Goal: Information Seeking & Learning: Learn about a topic

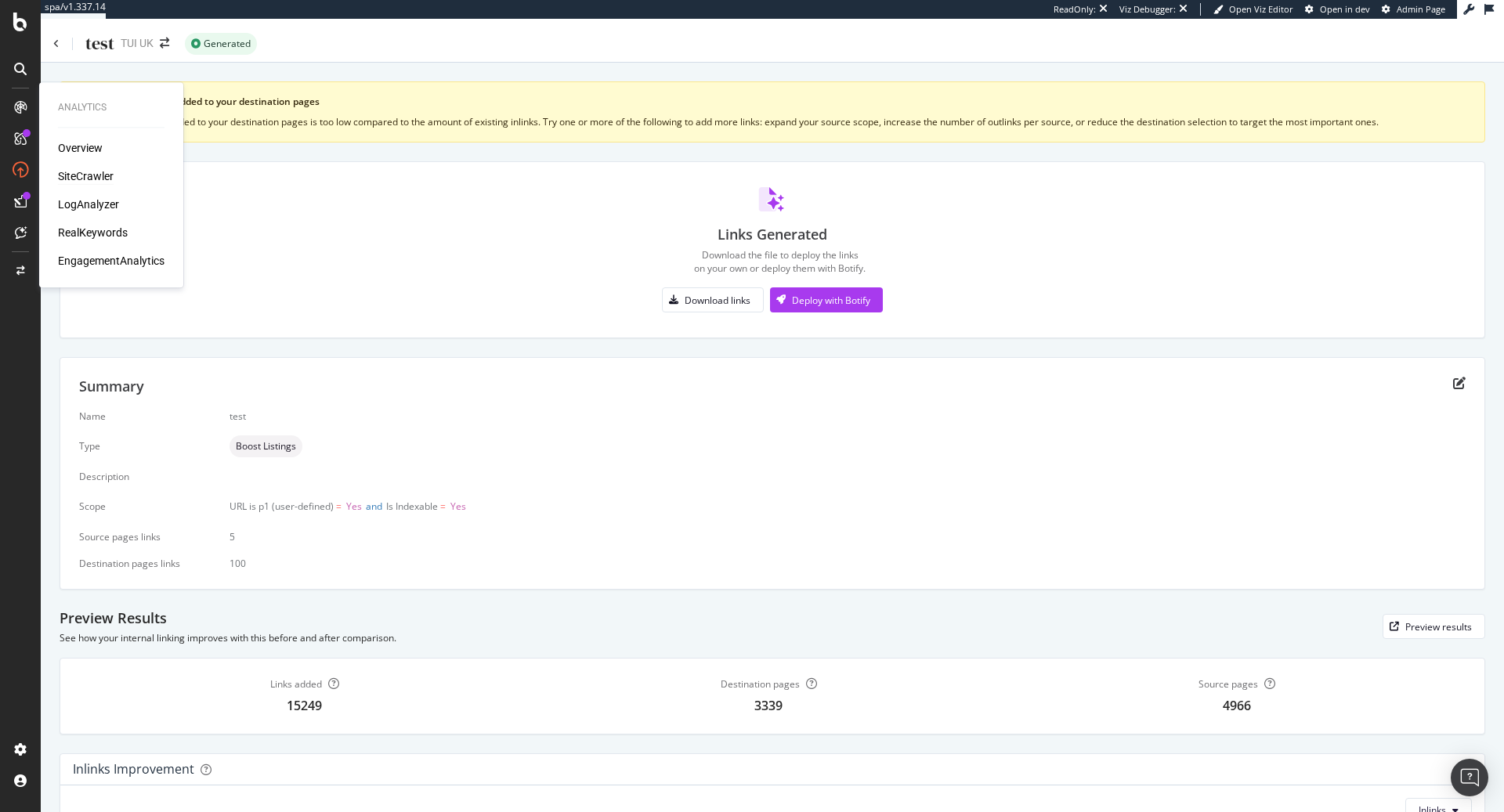
click at [102, 175] on div "SiteCrawler" at bounding box center [86, 176] width 56 height 16
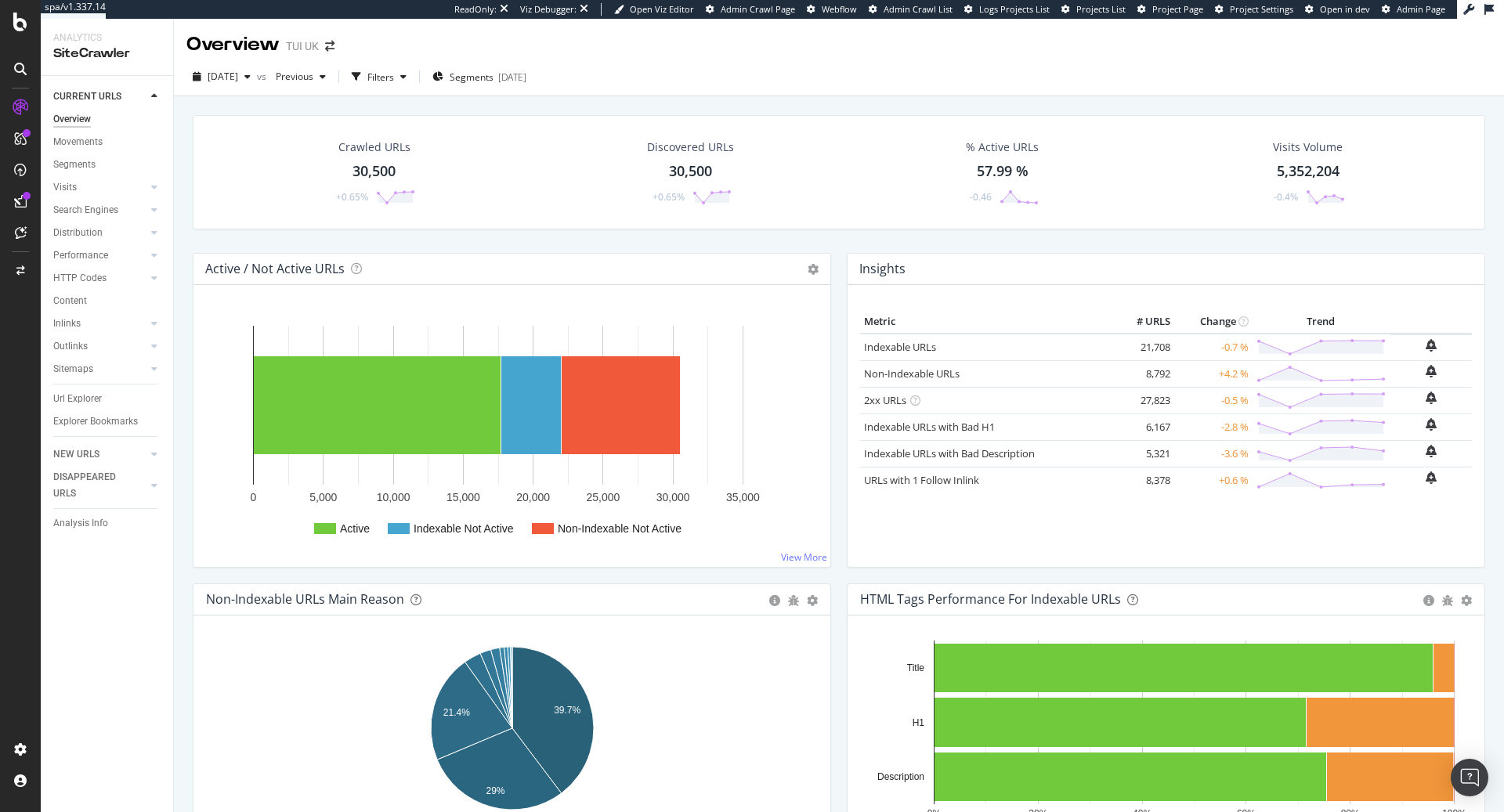
click at [96, 406] on div "Url Explorer" at bounding box center [78, 399] width 49 height 17
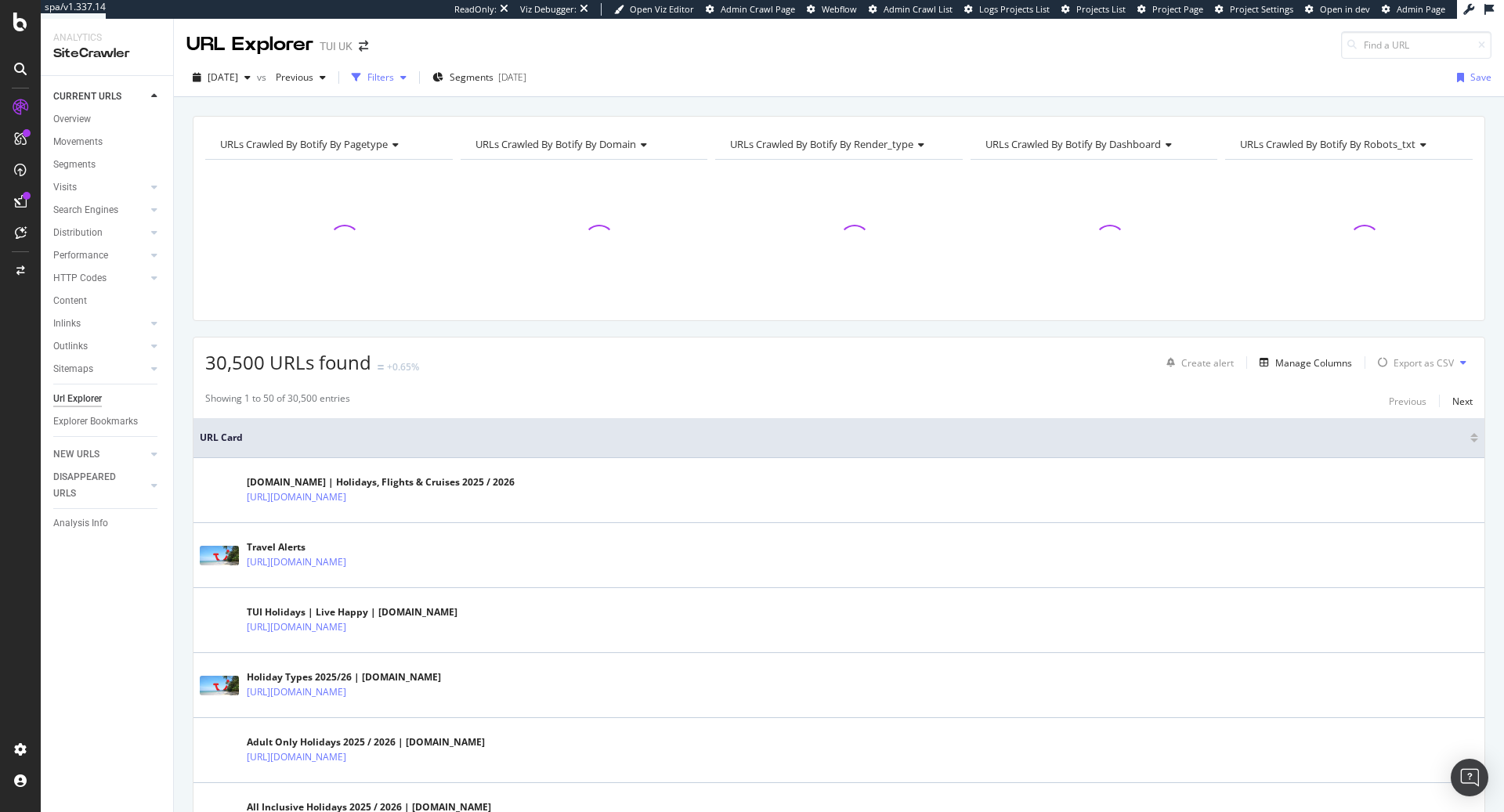
click at [394, 81] on div "Filters" at bounding box center [381, 77] width 27 height 13
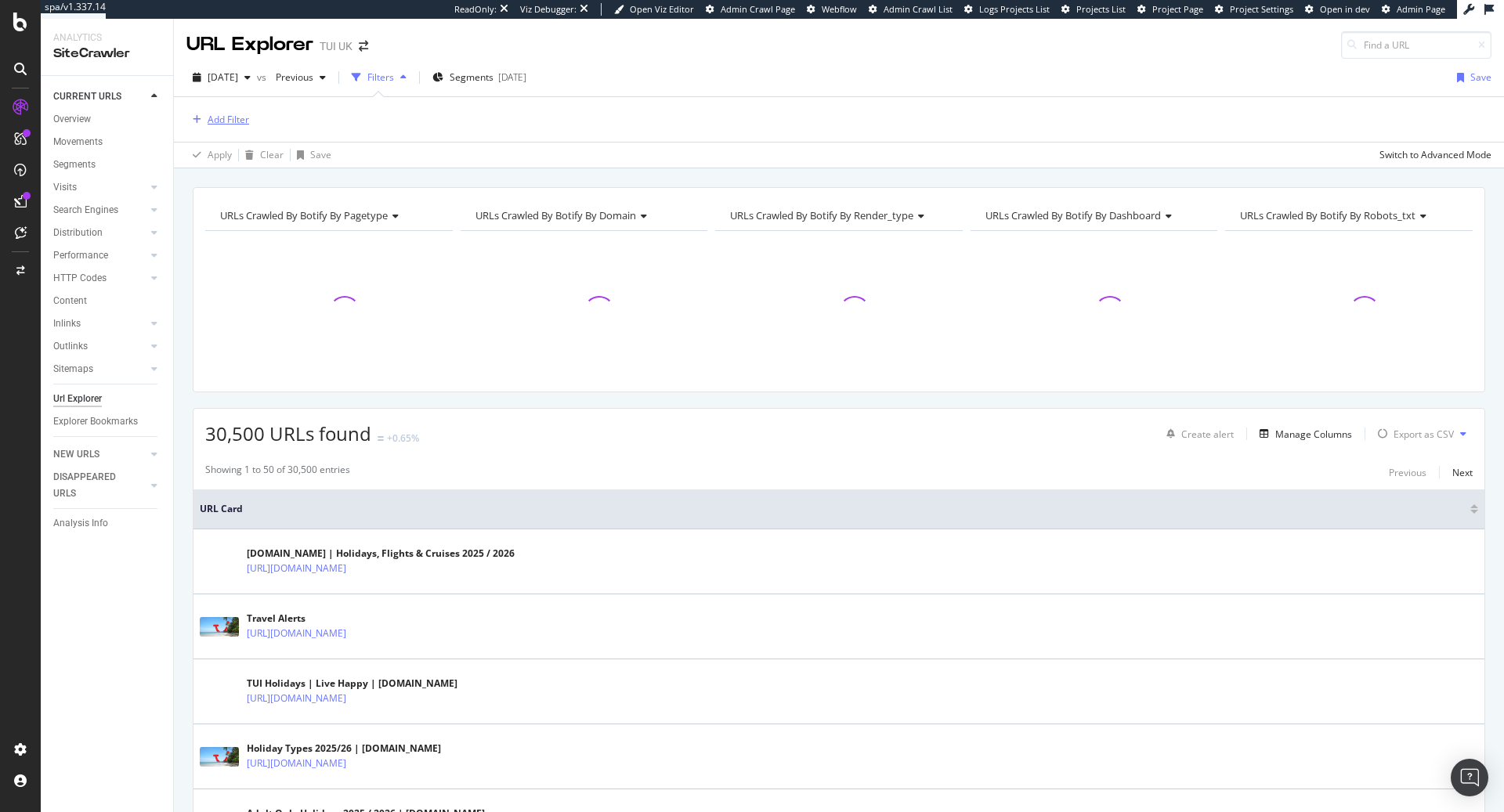
click at [240, 118] on div "Add Filter" at bounding box center [228, 119] width 42 height 13
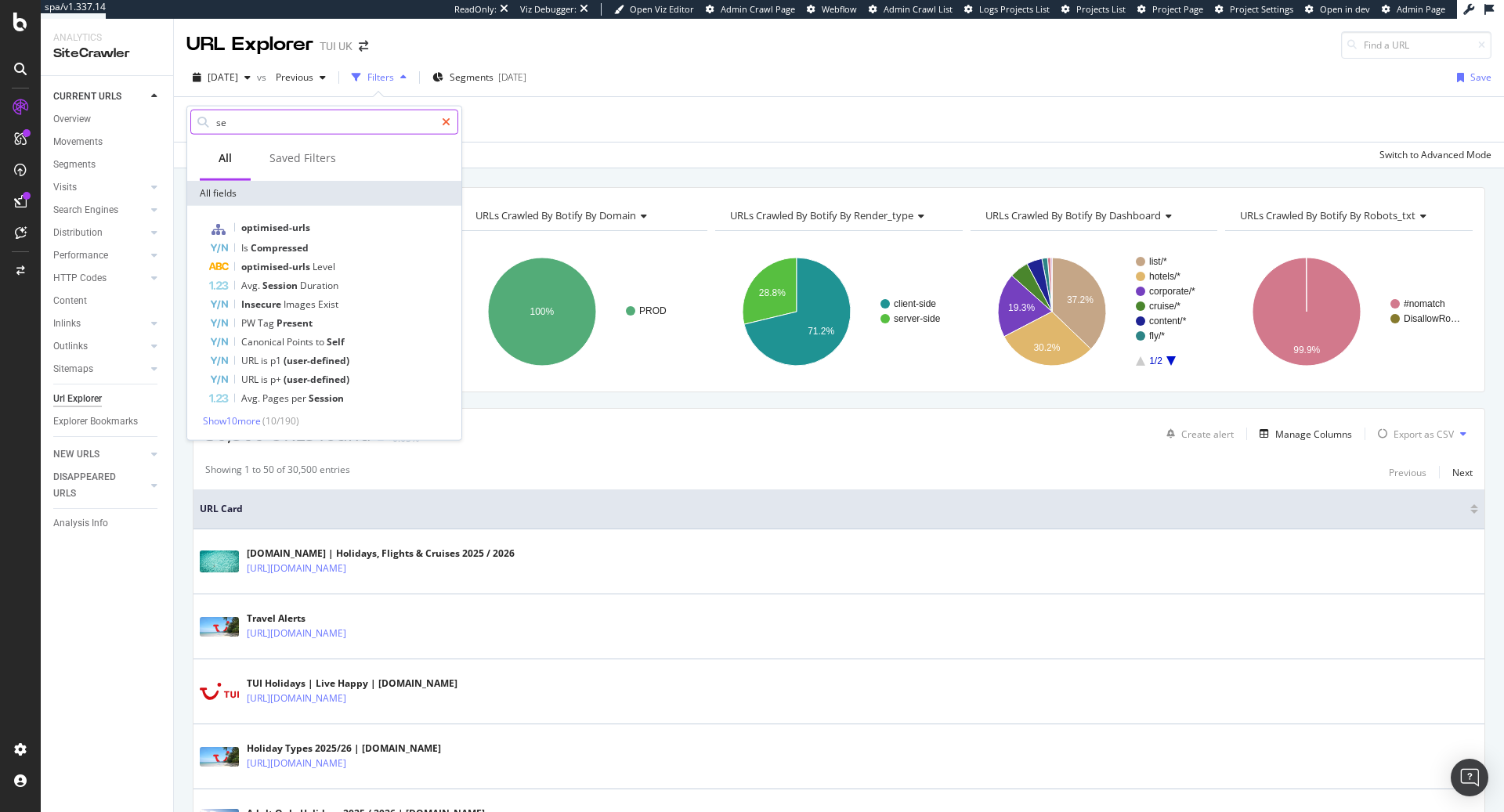
type input "se"
click at [447, 124] on icon at bounding box center [446, 122] width 9 height 11
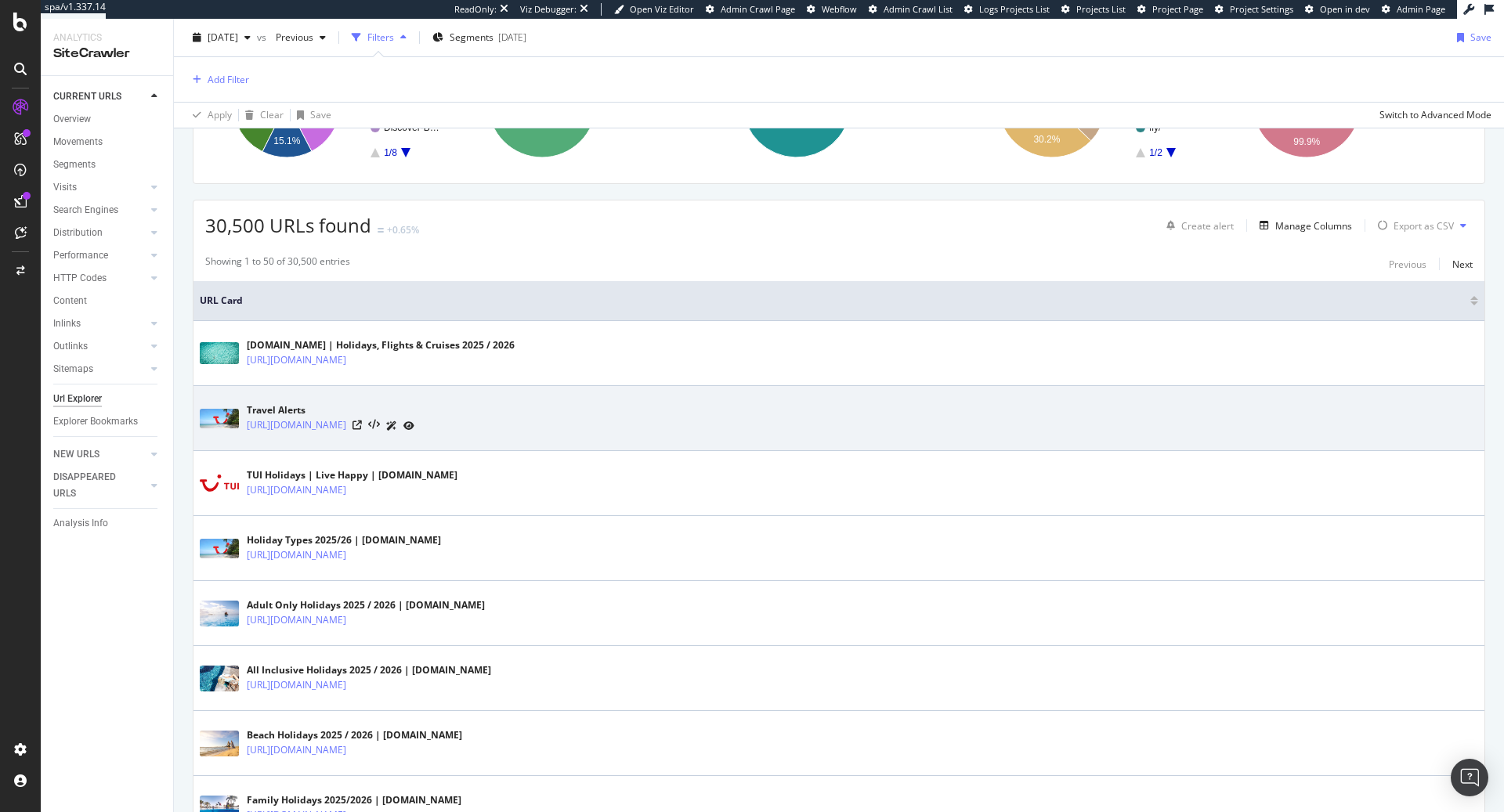
click at [748, 393] on td "Travel Alerts [URL][DOMAIN_NAME]" at bounding box center [839, 418] width 1291 height 65
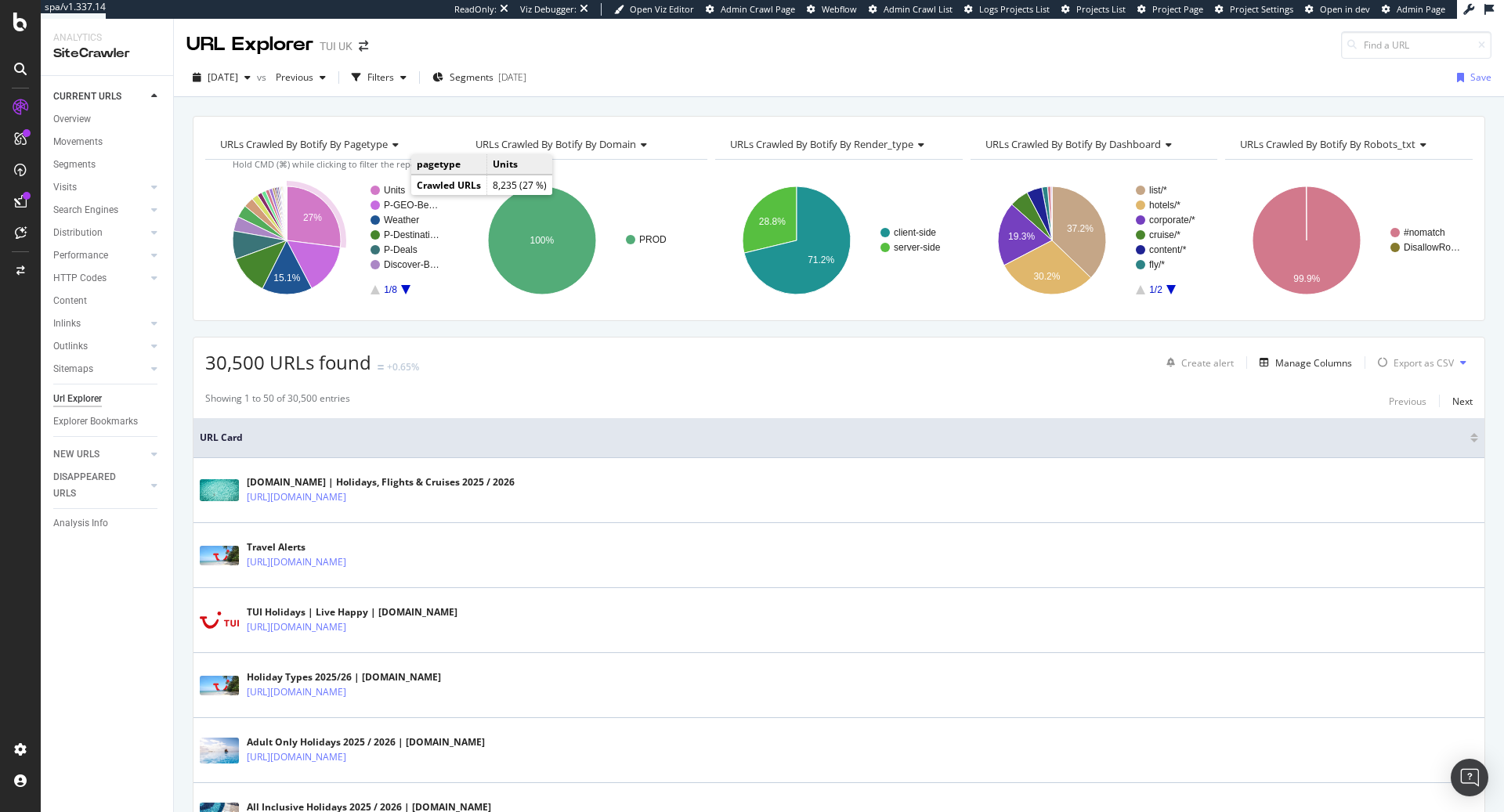
click at [395, 188] on text "Units" at bounding box center [394, 190] width 21 height 11
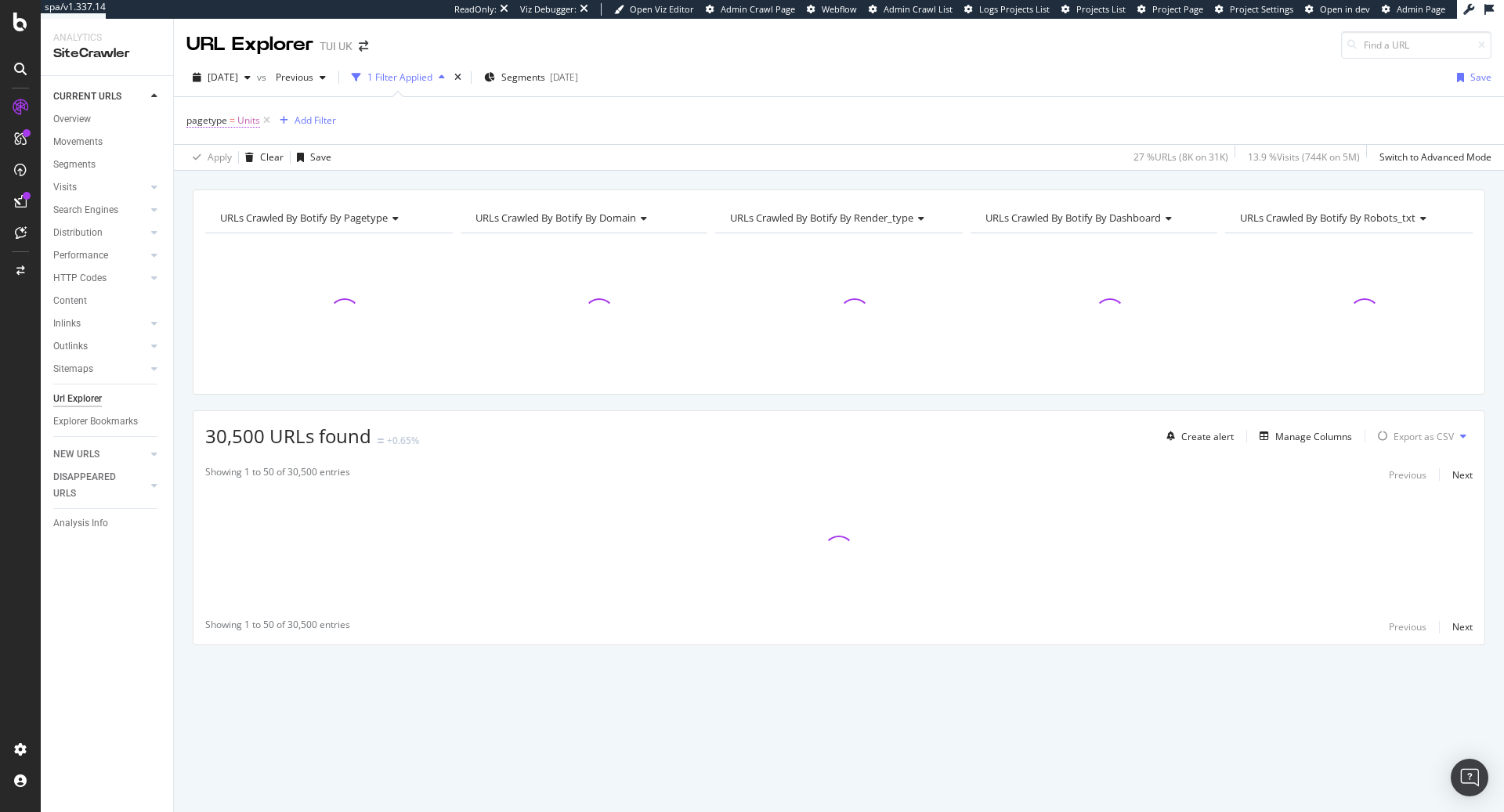
click at [245, 123] on span "Units" at bounding box center [248, 120] width 23 height 22
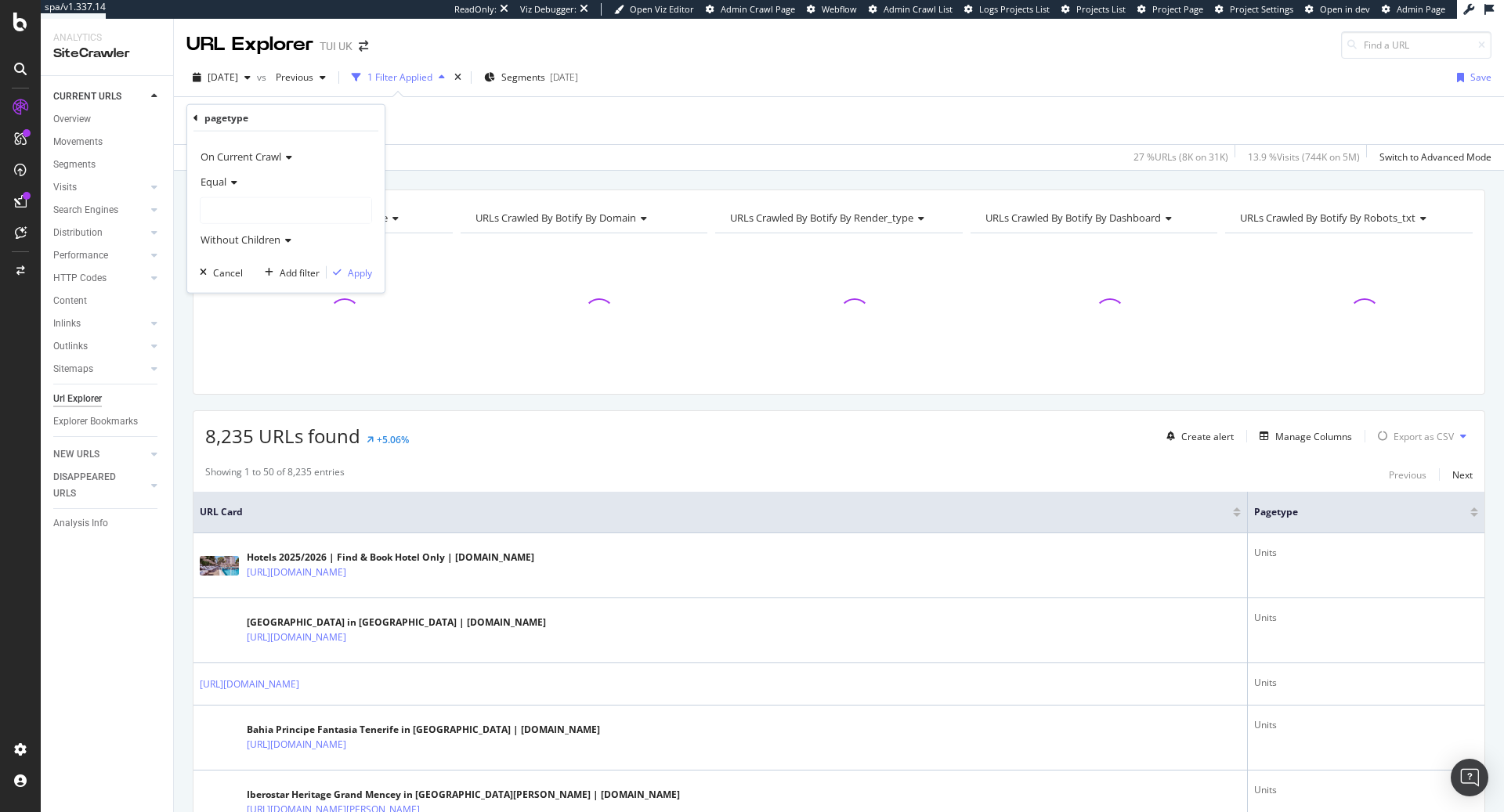
click at [197, 117] on icon at bounding box center [196, 117] width 5 height 9
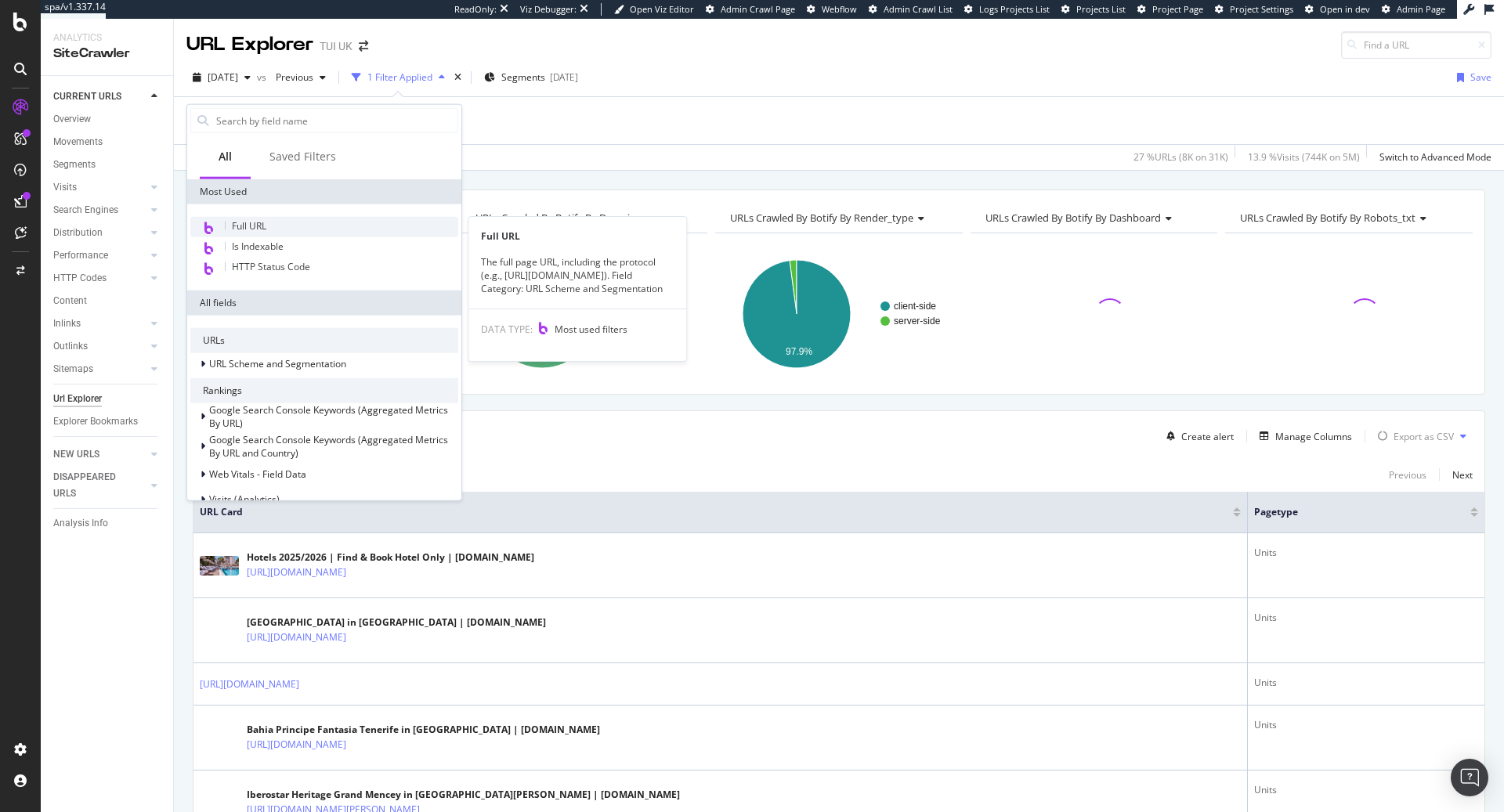
click at [269, 227] on div "Full URL" at bounding box center [324, 227] width 268 height 20
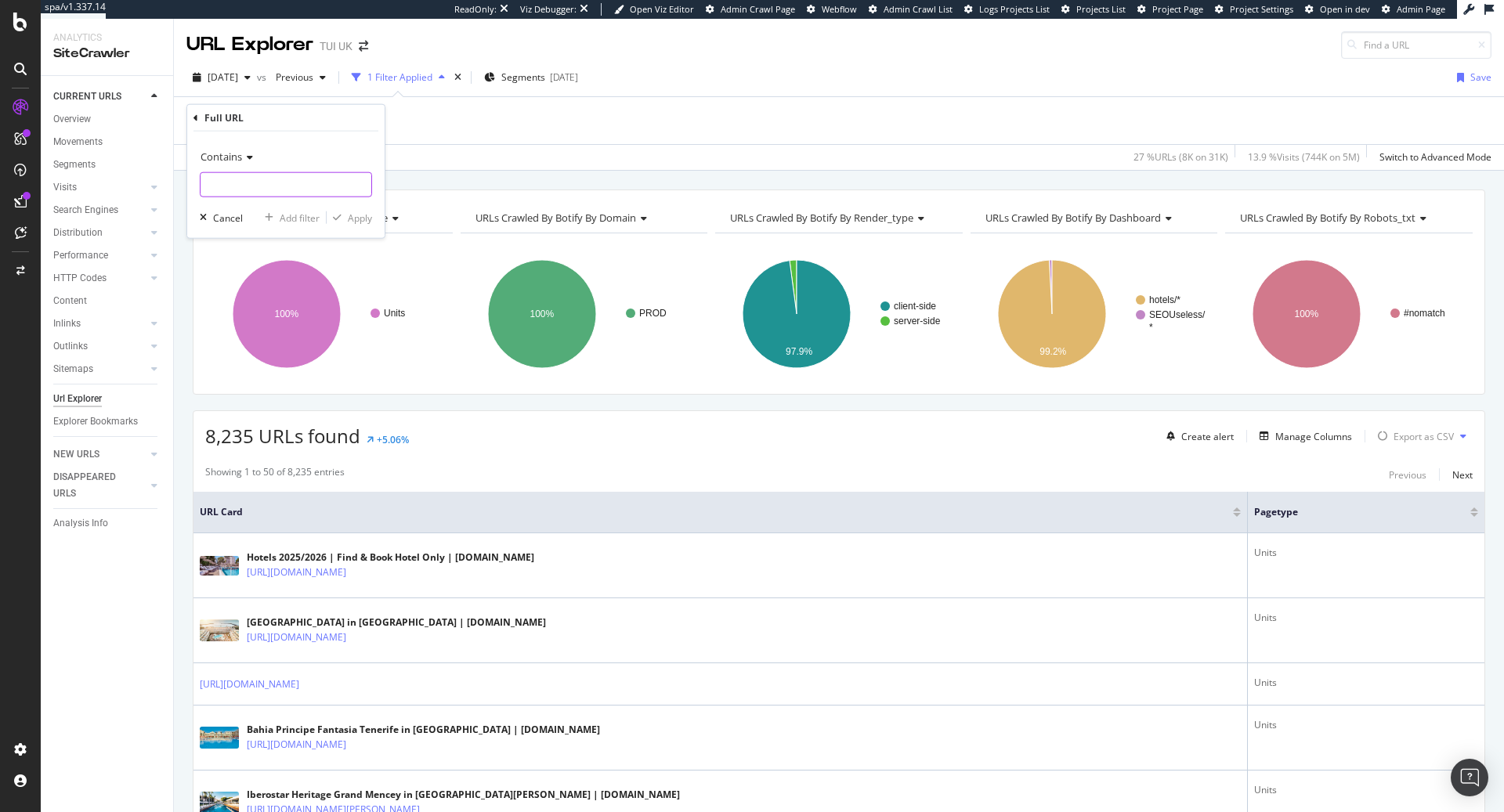
click at [251, 190] on input "text" at bounding box center [285, 185] width 171 height 25
type input "destinations"
click at [341, 220] on div "button" at bounding box center [336, 218] width 21 height 9
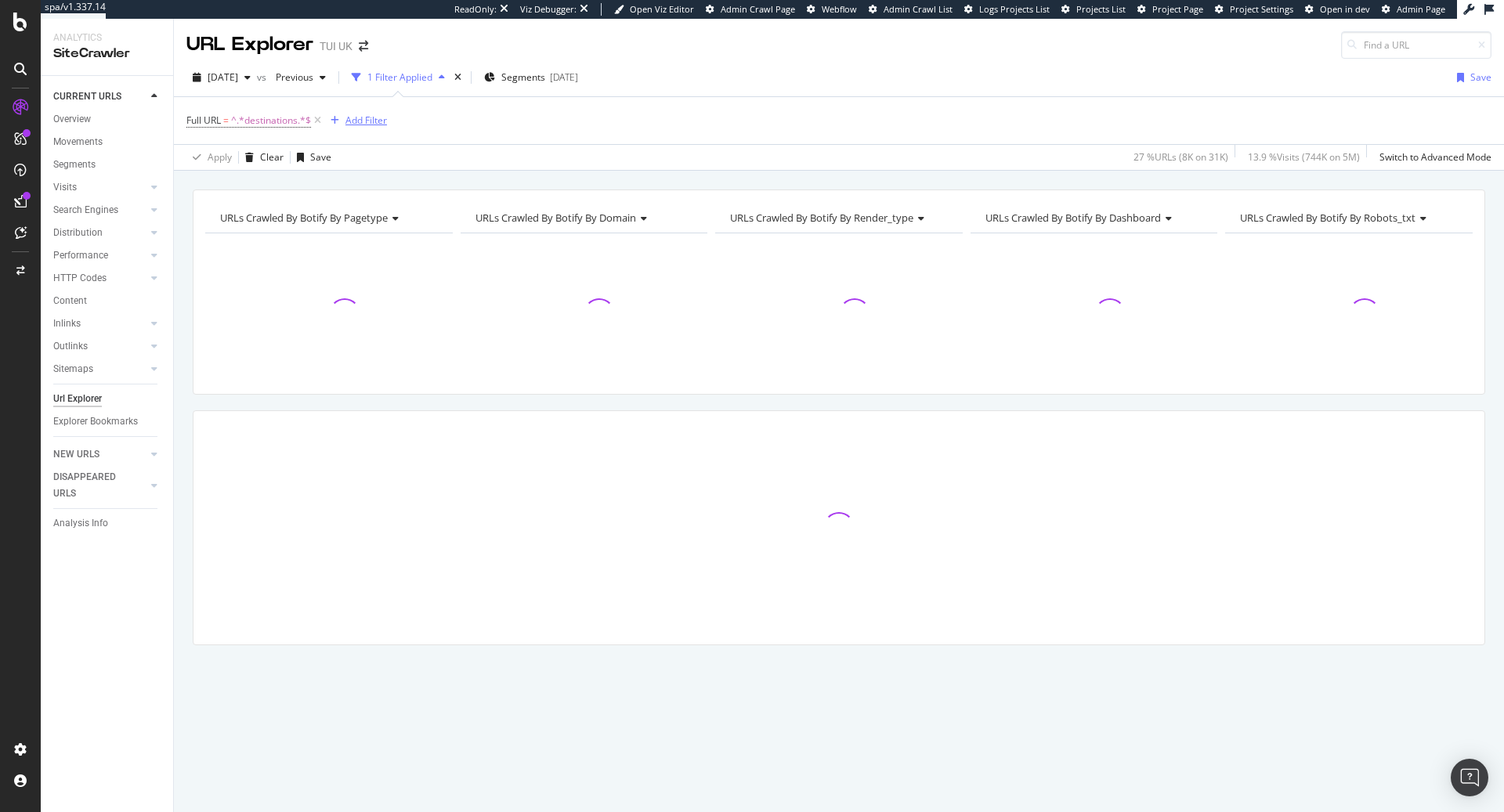
click at [365, 119] on div "Add Filter" at bounding box center [366, 119] width 42 height 13
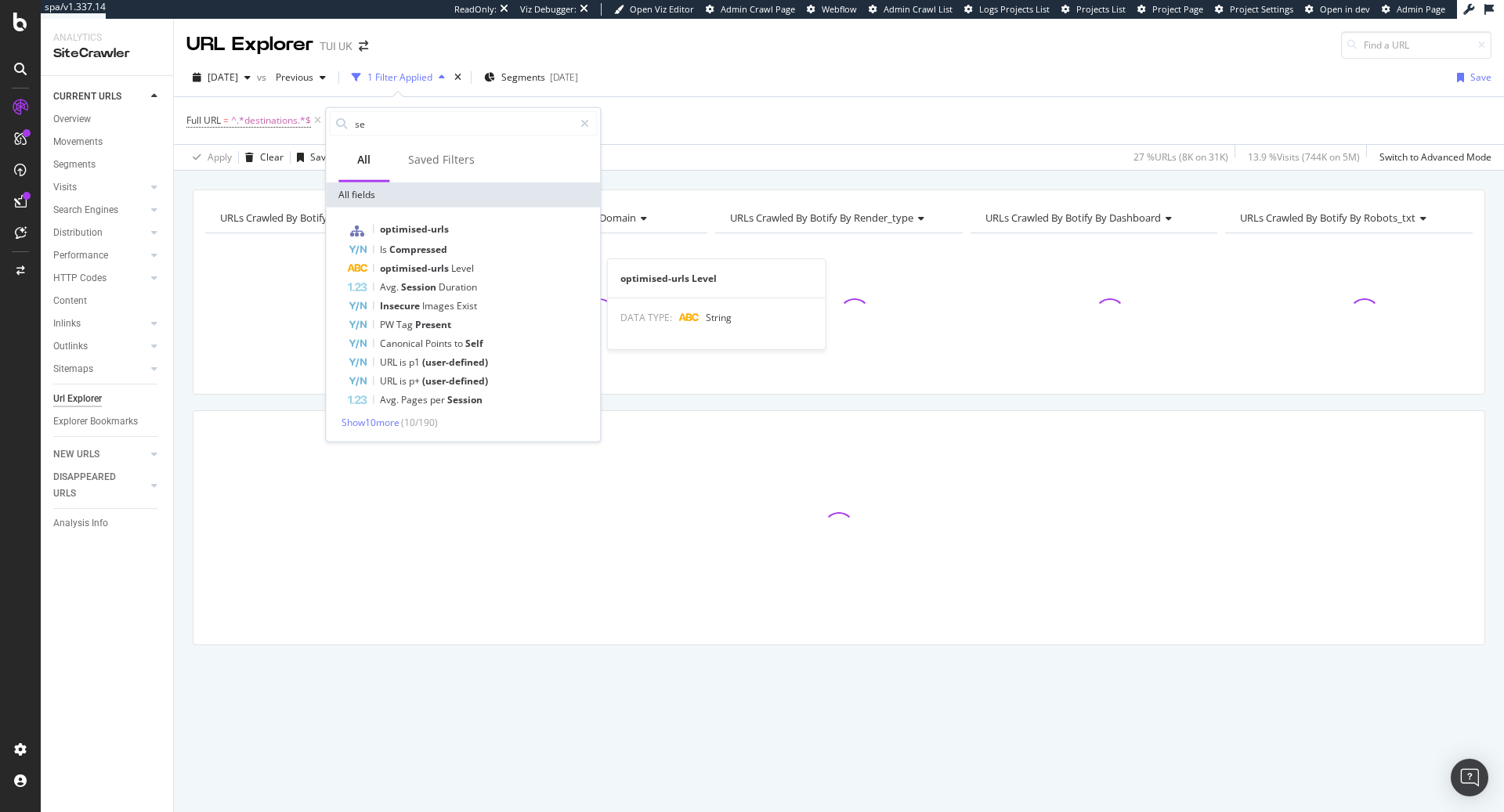
type input "seg"
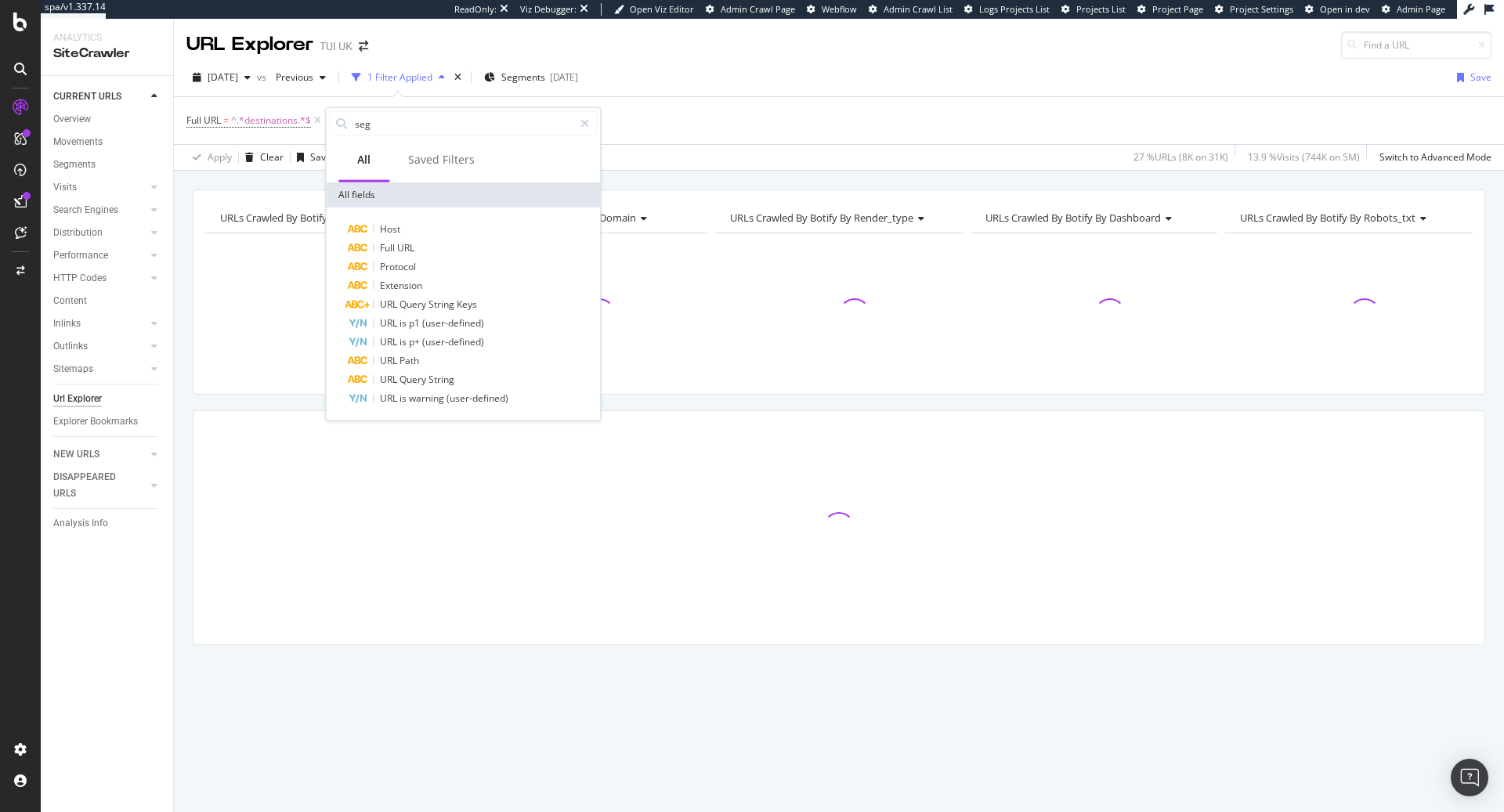
click at [766, 153] on div "Apply Clear Save 27 % URLs ( 8K on 31K ) 13.9 % Visits ( 744K on 5M ) Switch to…" at bounding box center [839, 156] width 1330 height 26
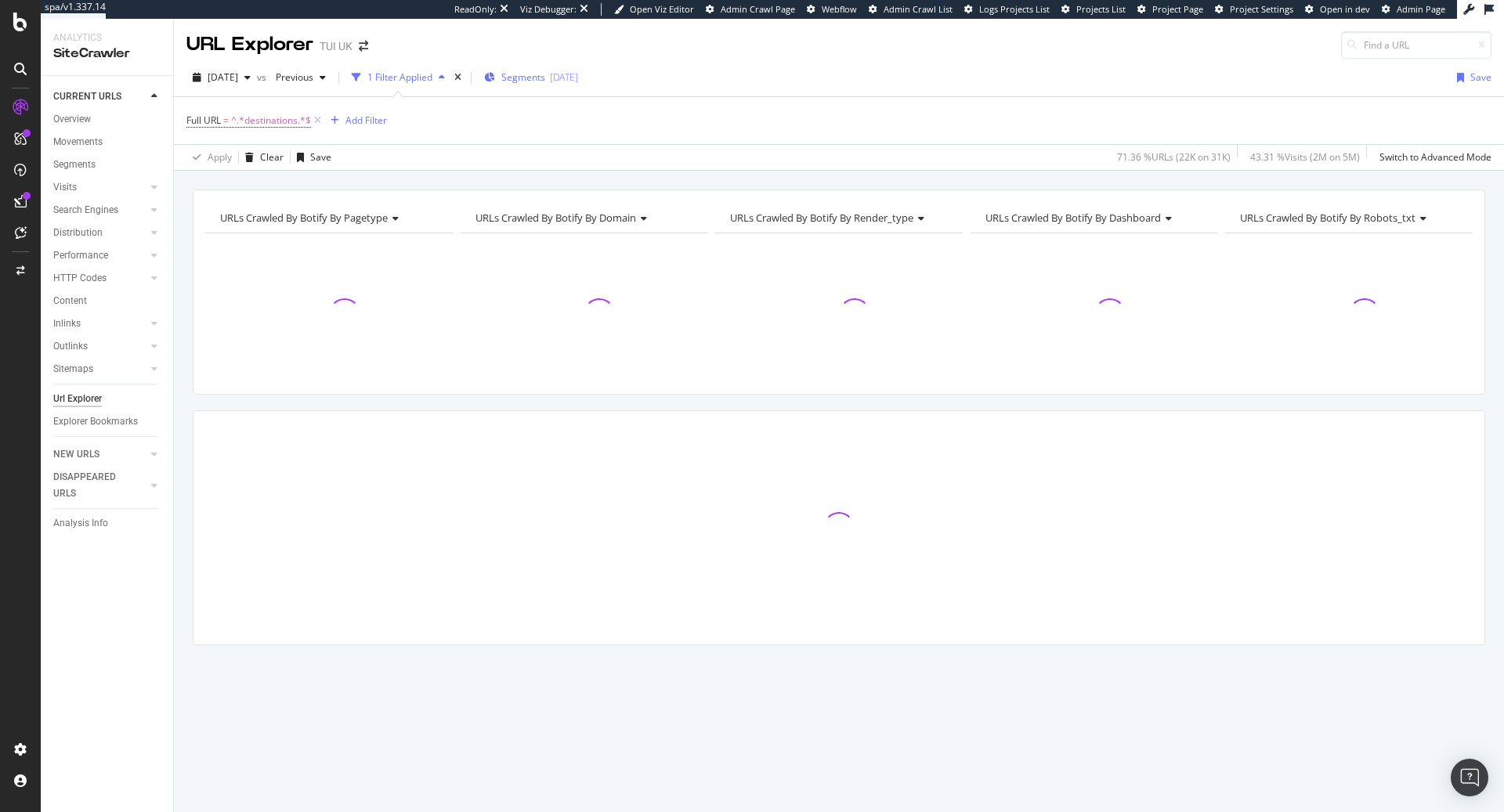
click at [545, 78] on span "Segments" at bounding box center [524, 77] width 44 height 13
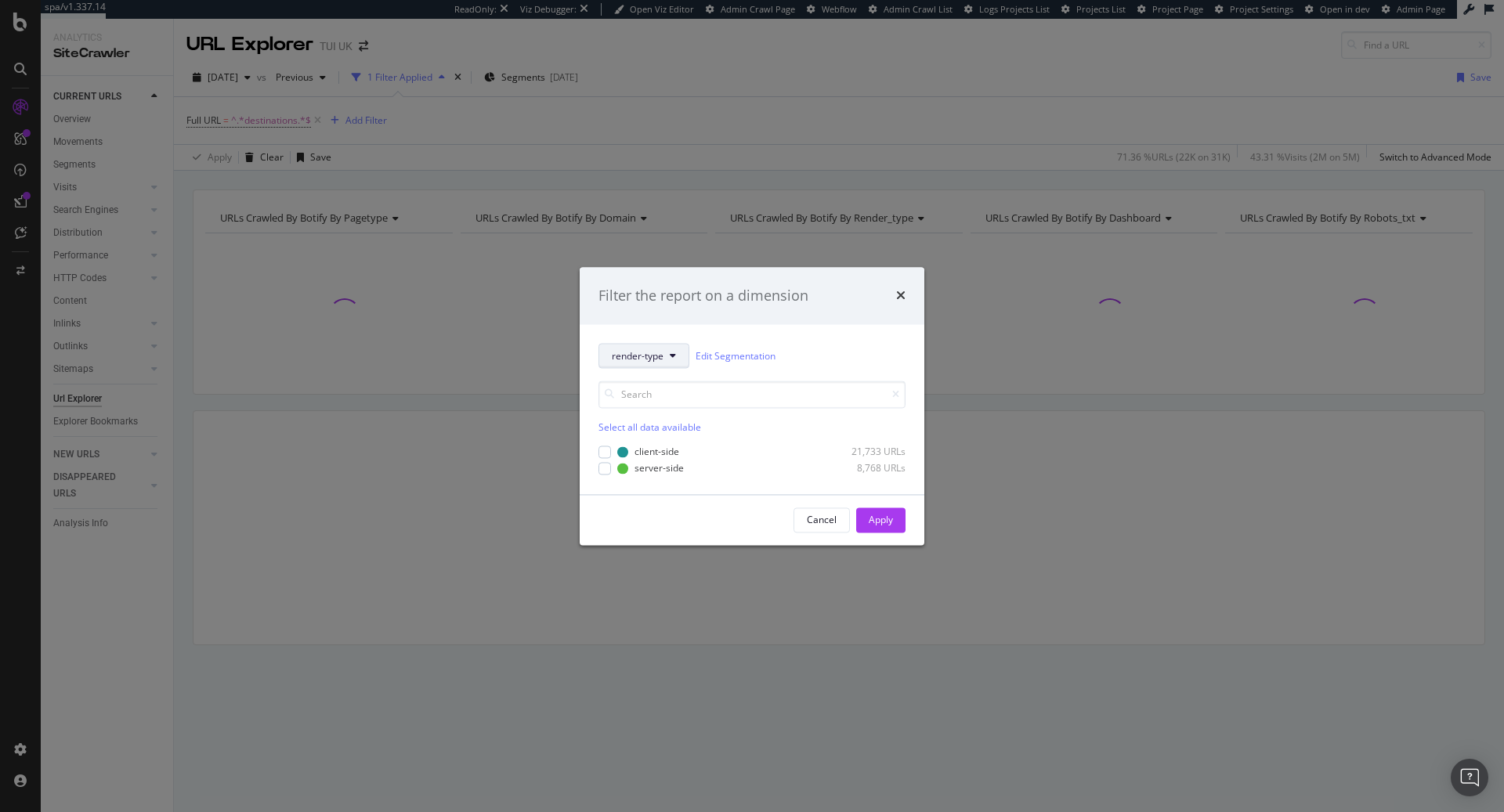
click at [676, 364] on button "render-type" at bounding box center [644, 356] width 91 height 25
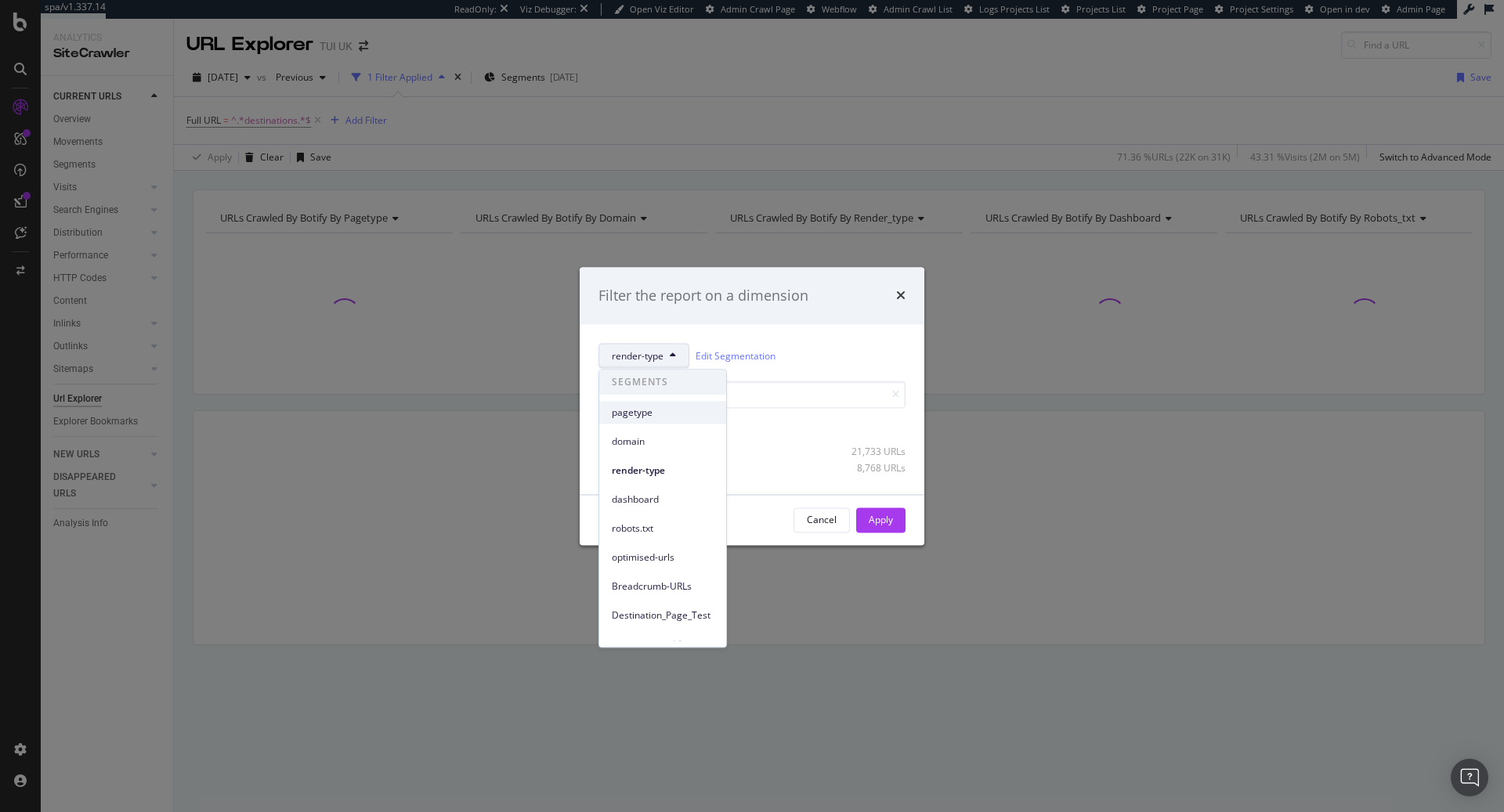
click at [667, 421] on div "pagetype" at bounding box center [662, 412] width 127 height 23
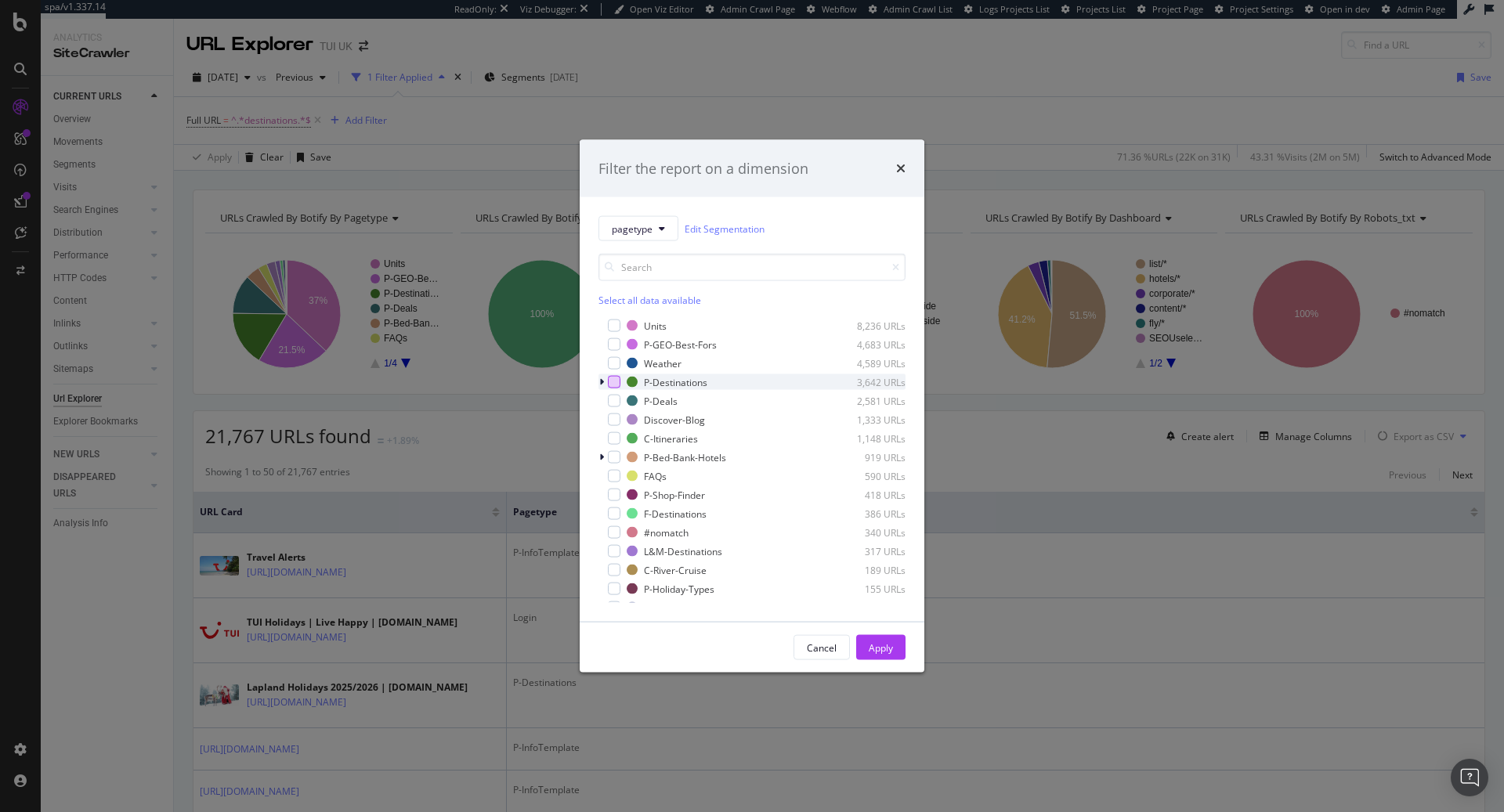
click at [617, 384] on div "modal" at bounding box center [614, 382] width 13 height 13
click at [876, 649] on div "Apply" at bounding box center [881, 647] width 24 height 13
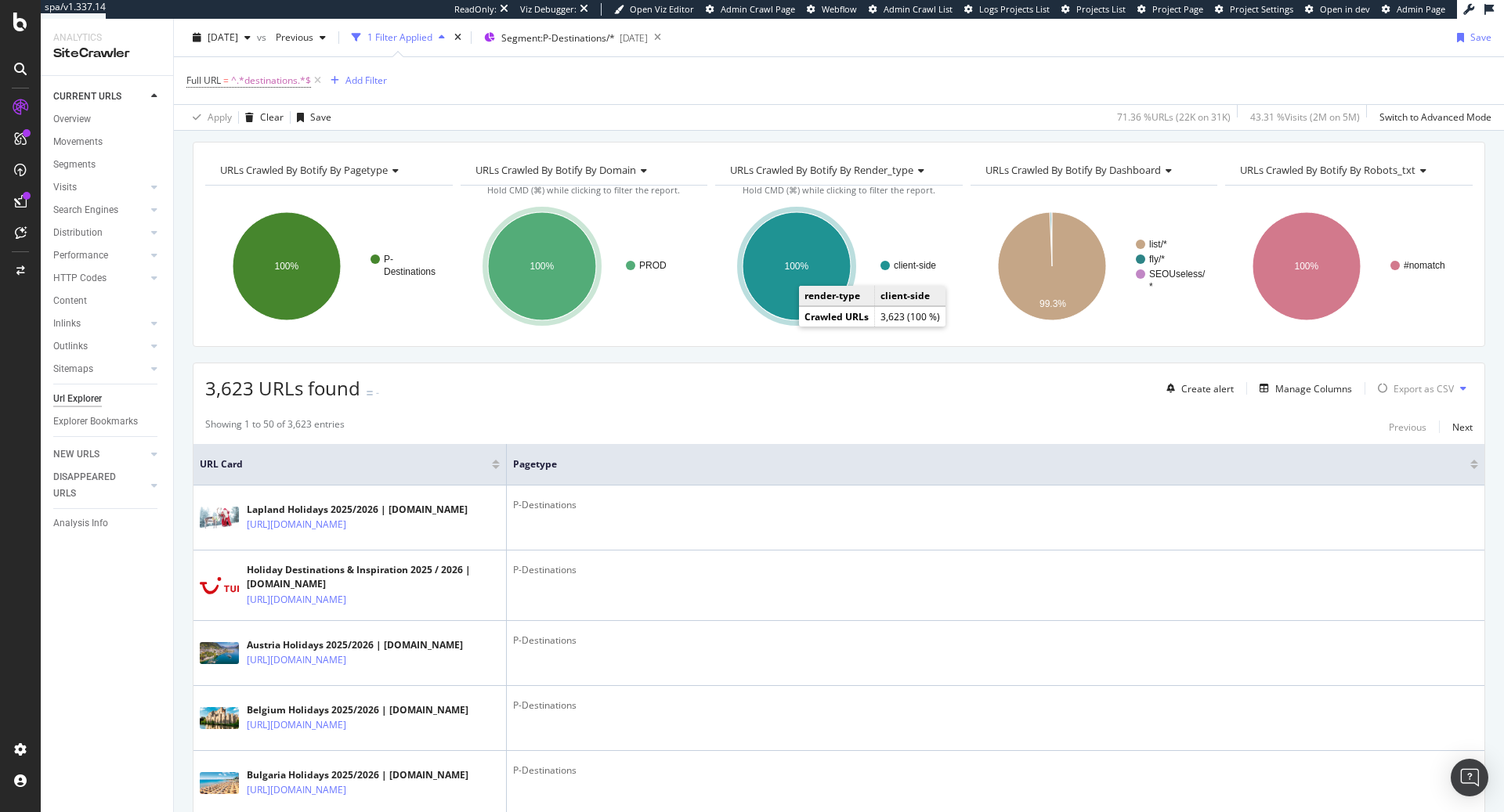
scroll to position [52, 0]
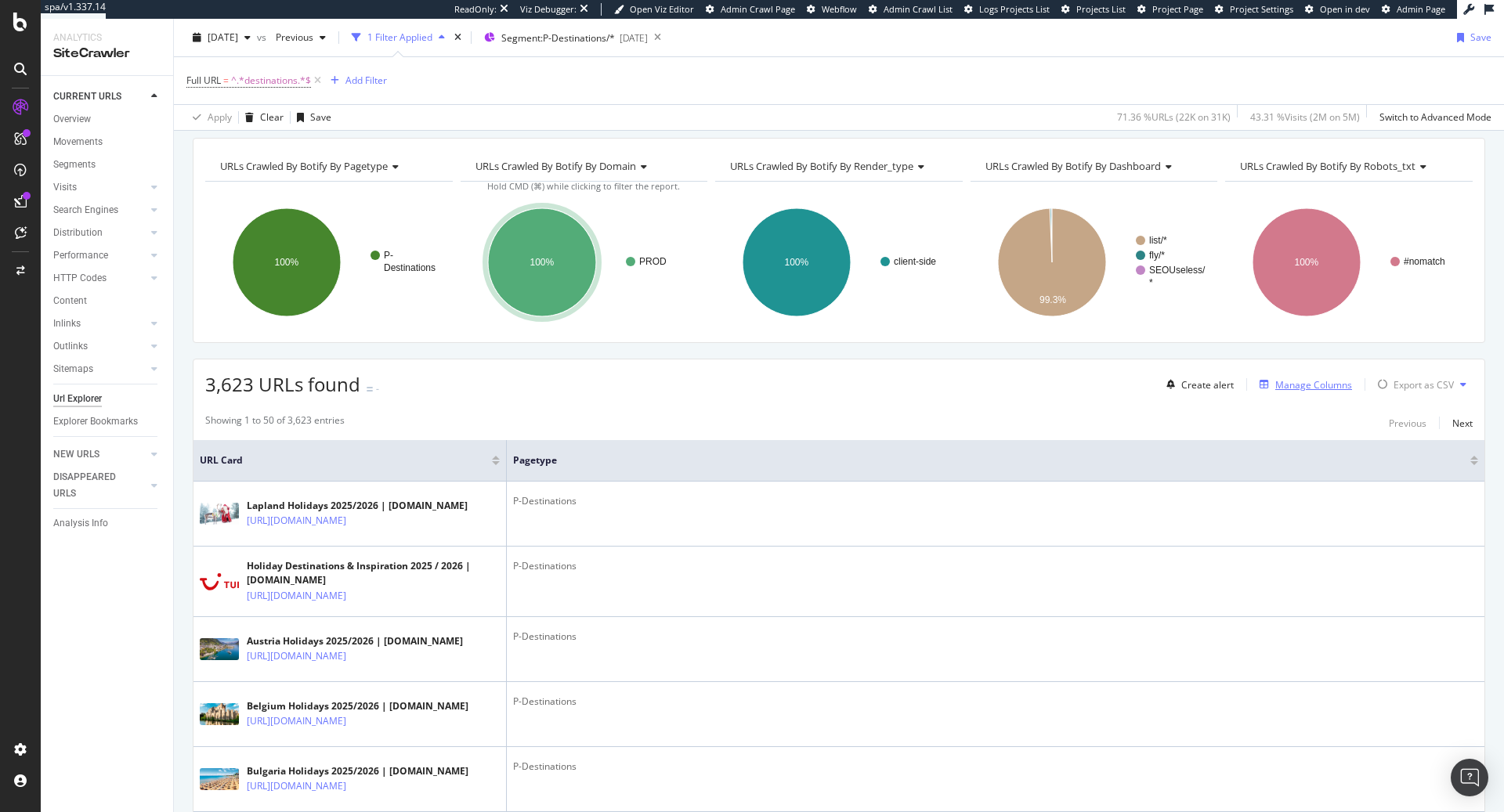
click at [1306, 386] on div "Manage Columns" at bounding box center [1314, 384] width 77 height 13
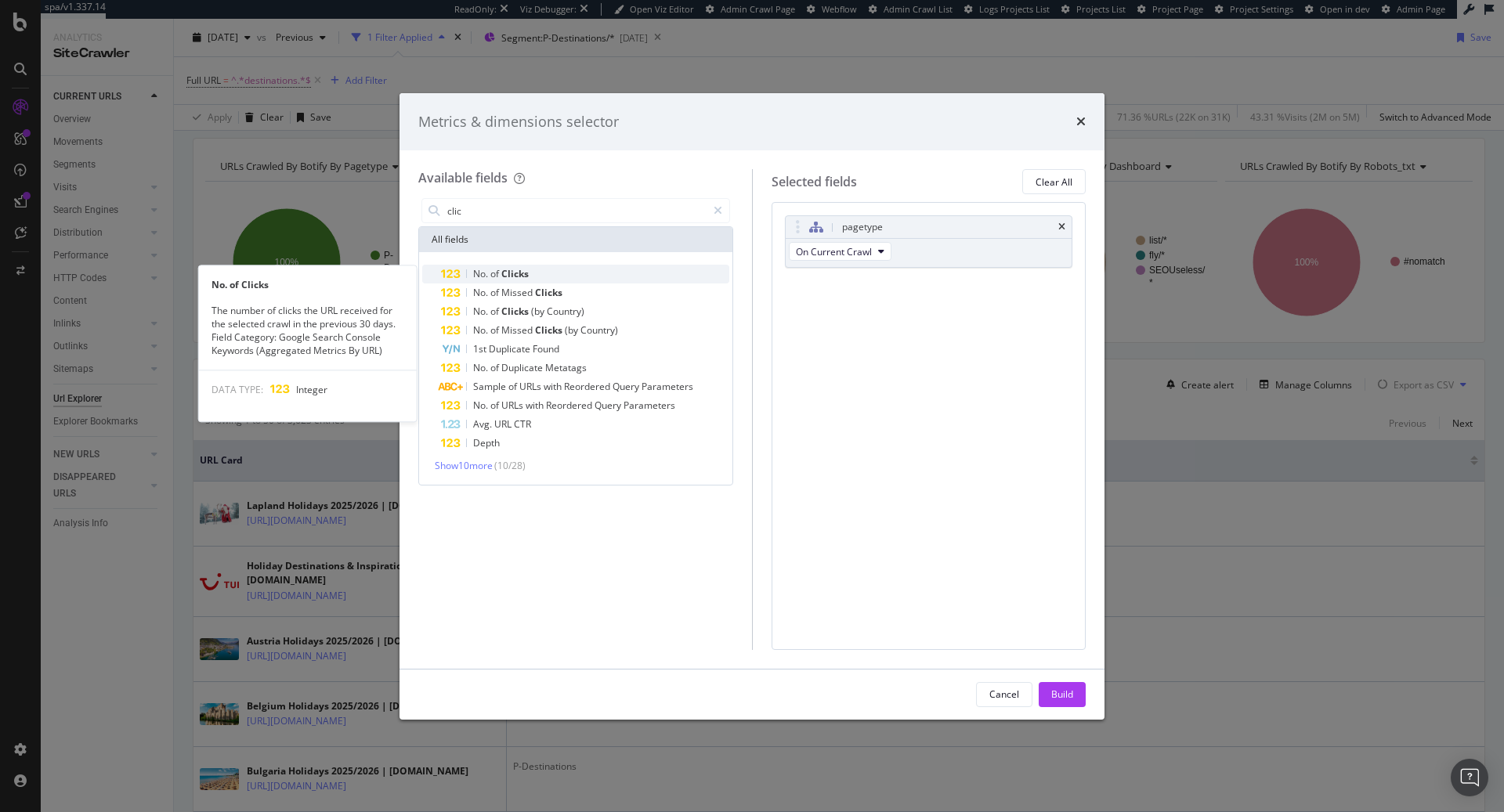
type input "clic"
click at [547, 270] on div "No. of Clicks" at bounding box center [585, 274] width 289 height 19
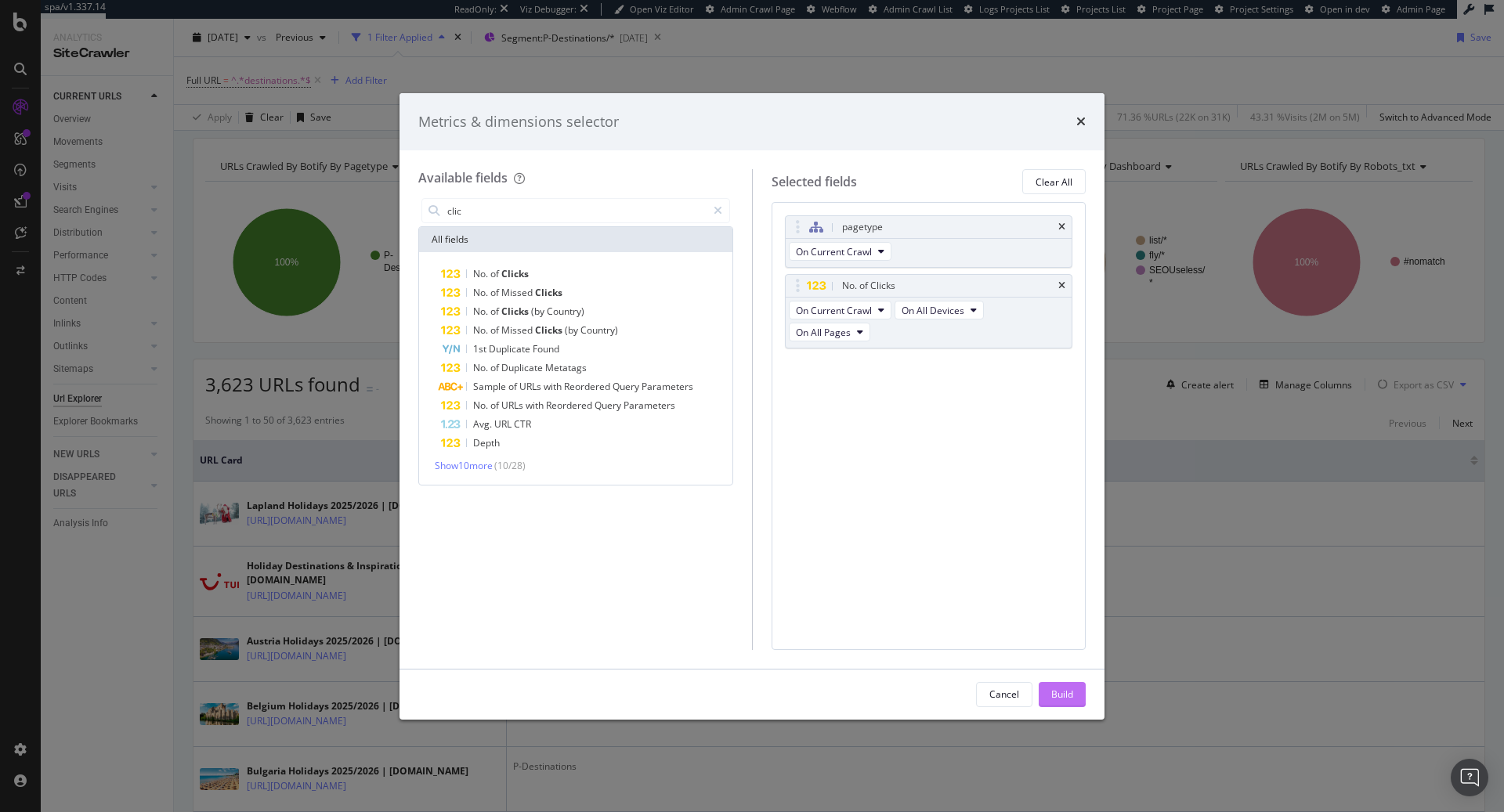
click at [1067, 698] on div "Build" at bounding box center [1062, 694] width 22 height 13
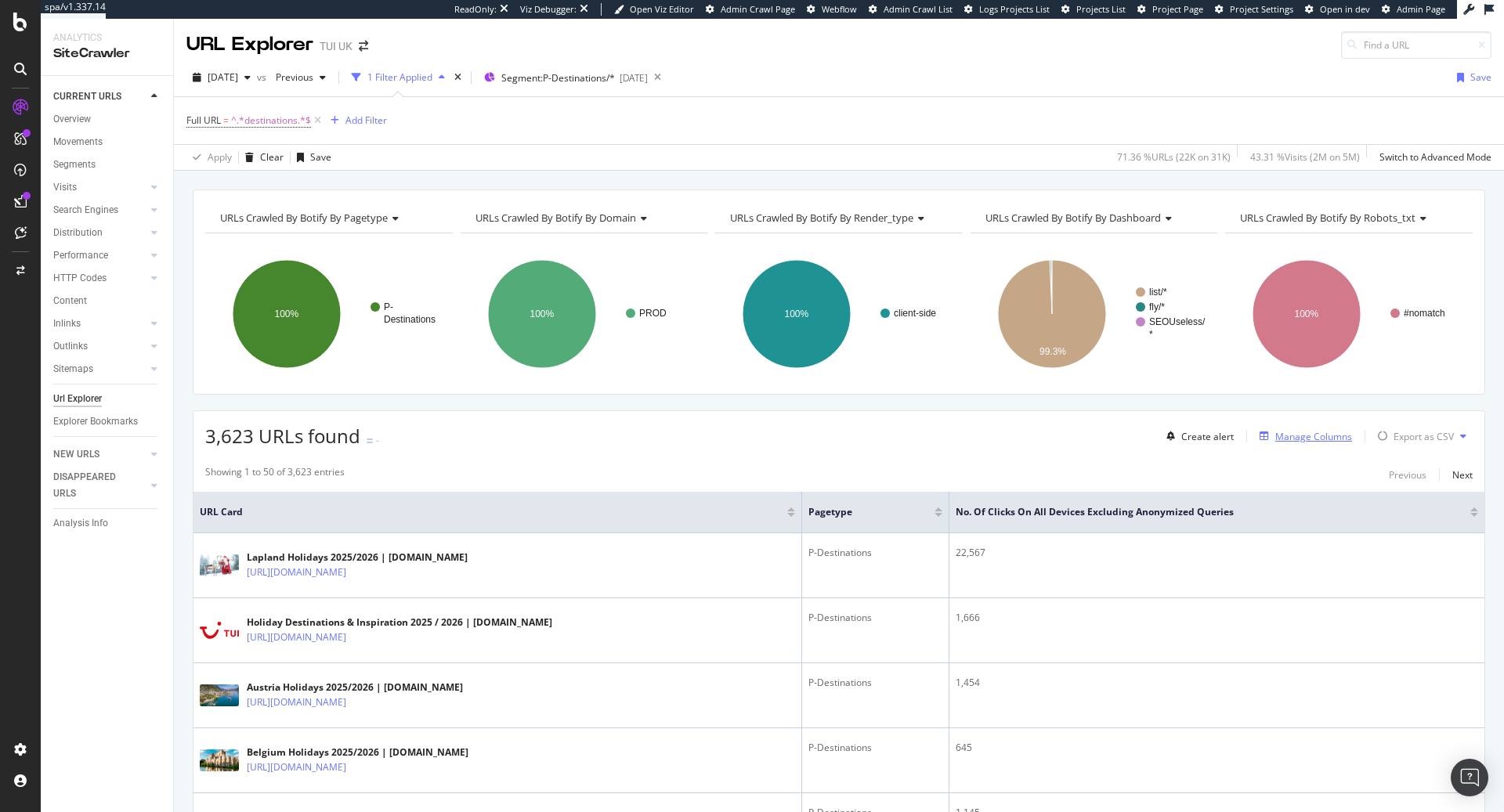
click at [1304, 430] on div "Manage Columns" at bounding box center [1314, 436] width 77 height 13
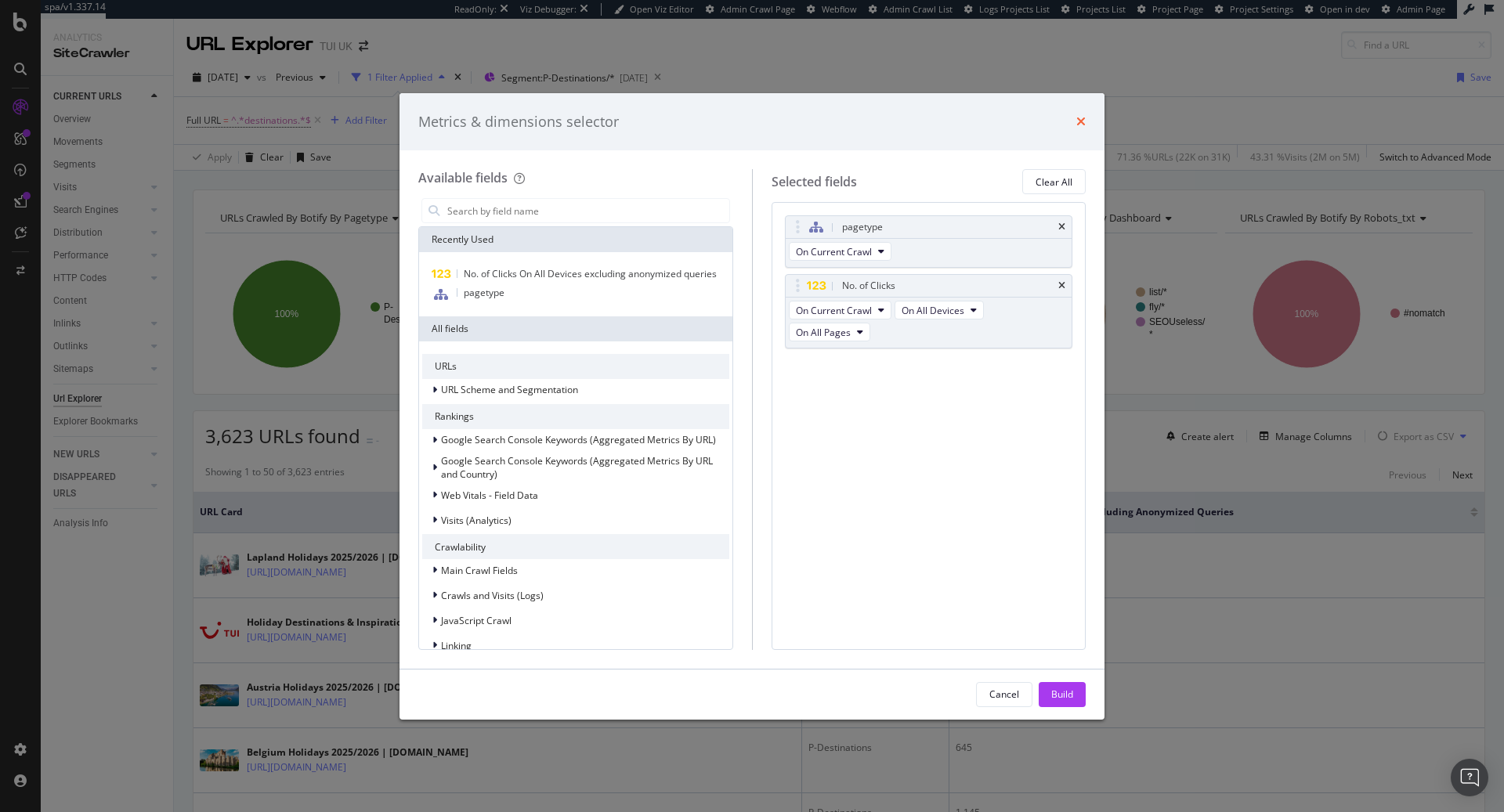
click at [1084, 123] on icon "times" at bounding box center [1081, 121] width 9 height 13
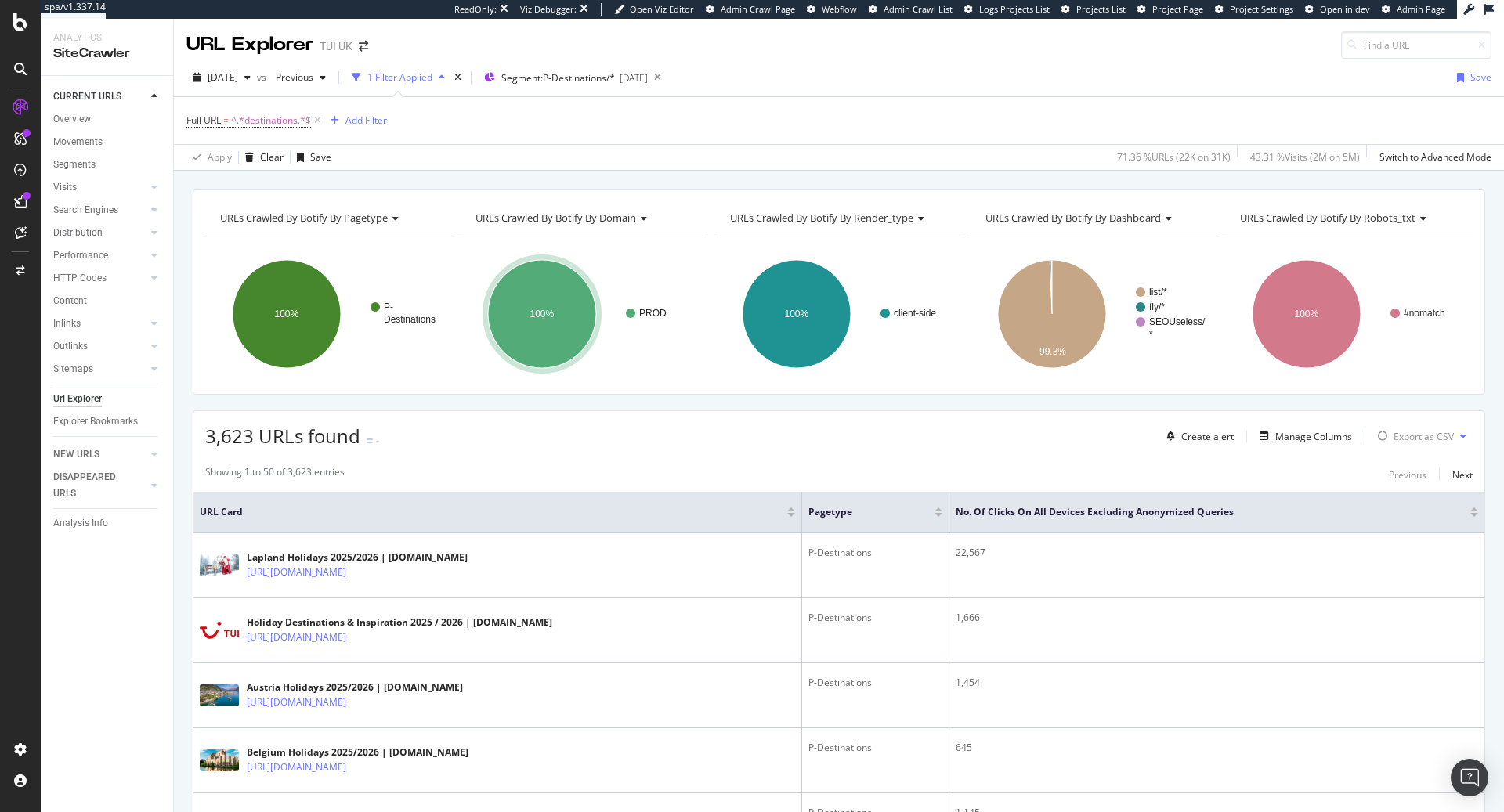
click at [378, 116] on div "Add Filter" at bounding box center [366, 119] width 42 height 13
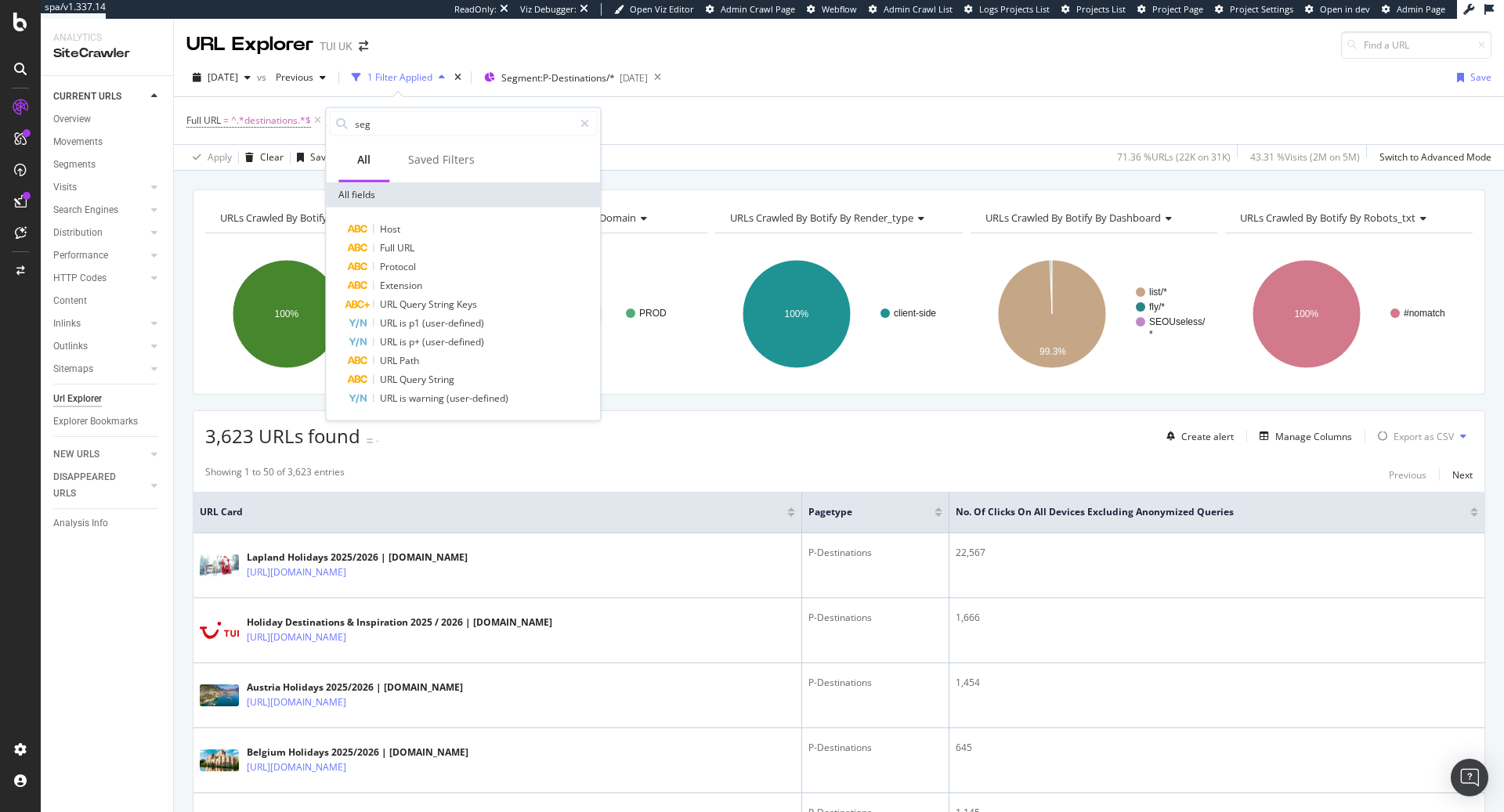
click at [730, 151] on div "Apply Clear Save 71.36 % URLs ( 22K on 31K ) 43.31 % Visits ( 2M on 5M ) Switch…" at bounding box center [839, 156] width 1330 height 26
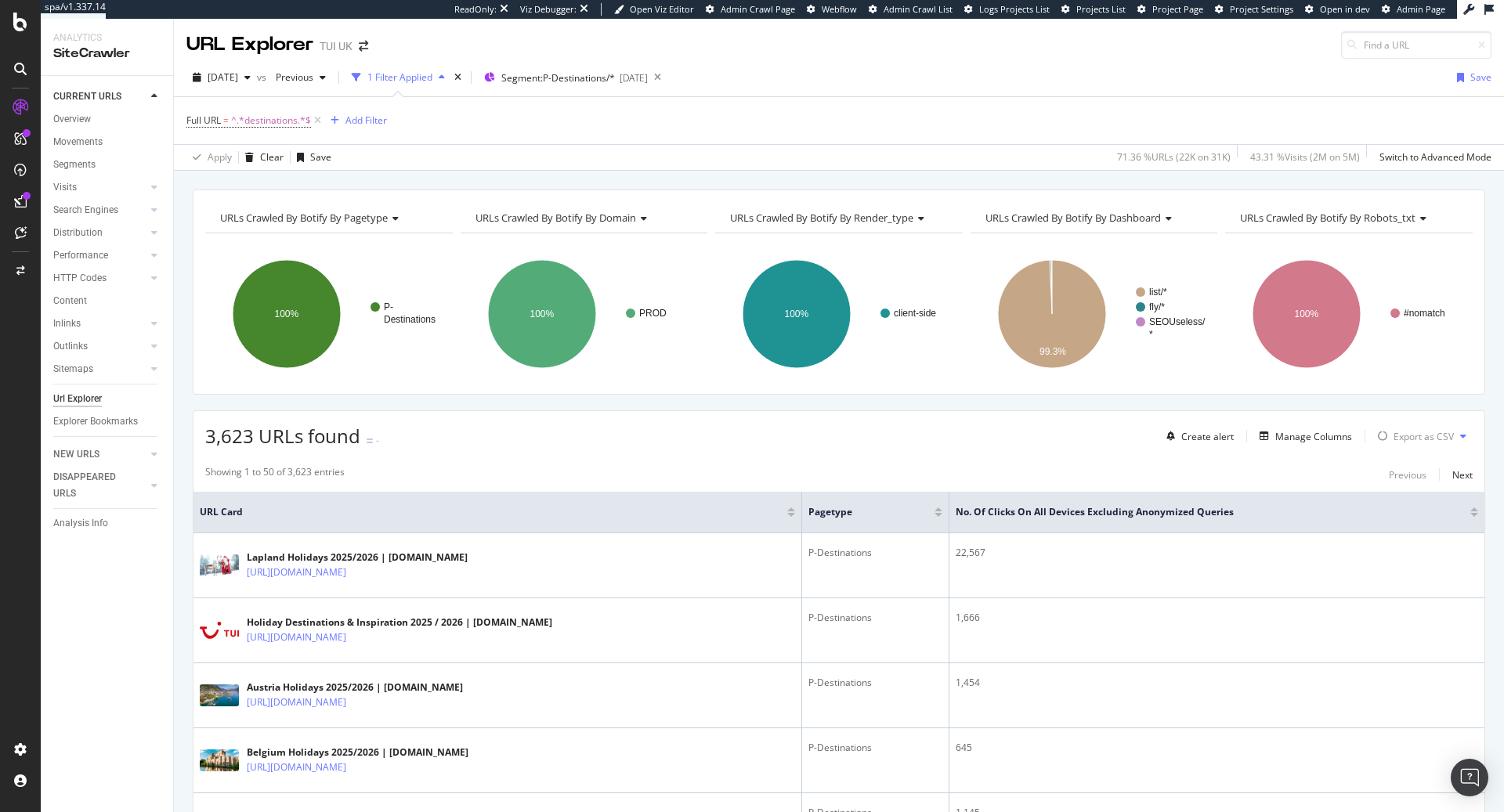
click at [398, 215] on icon at bounding box center [393, 219] width 11 height 9
type input "c"
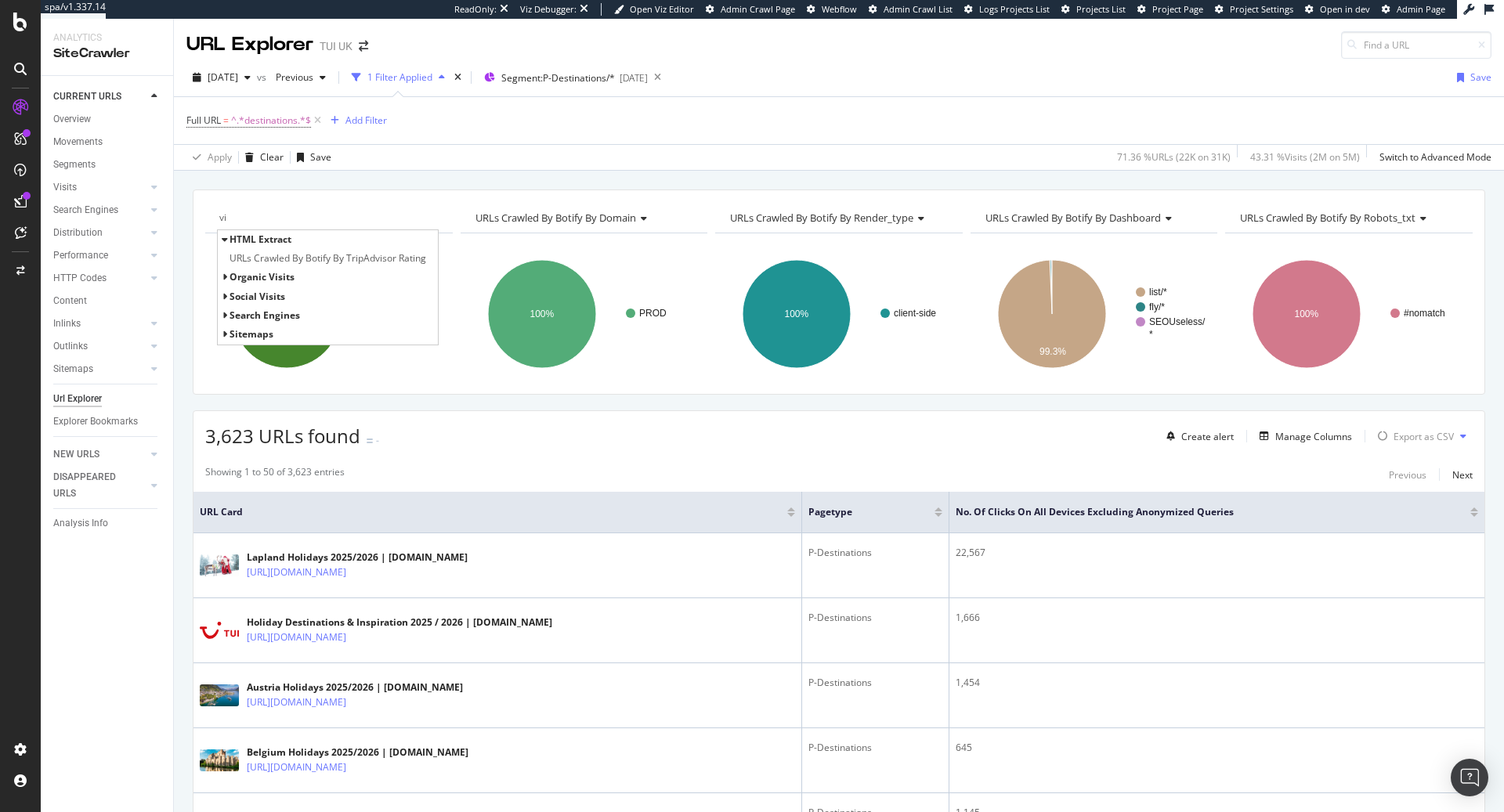
type input "vi"
click at [281, 281] on span "organic Visits" at bounding box center [262, 277] width 65 height 13
click at [244, 299] on span "all" at bounding box center [244, 296] width 13 height 13
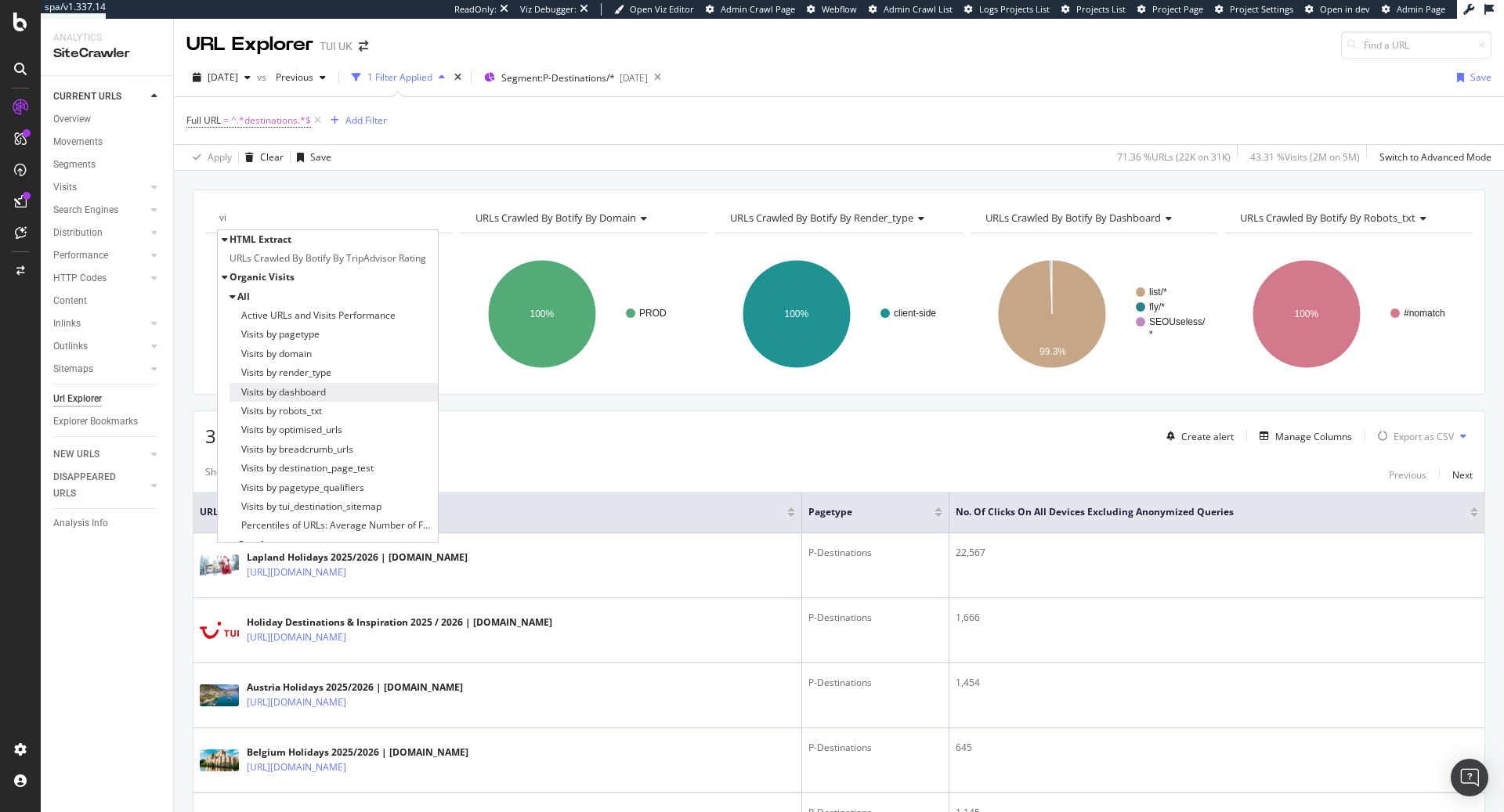
scroll to position [42, 0]
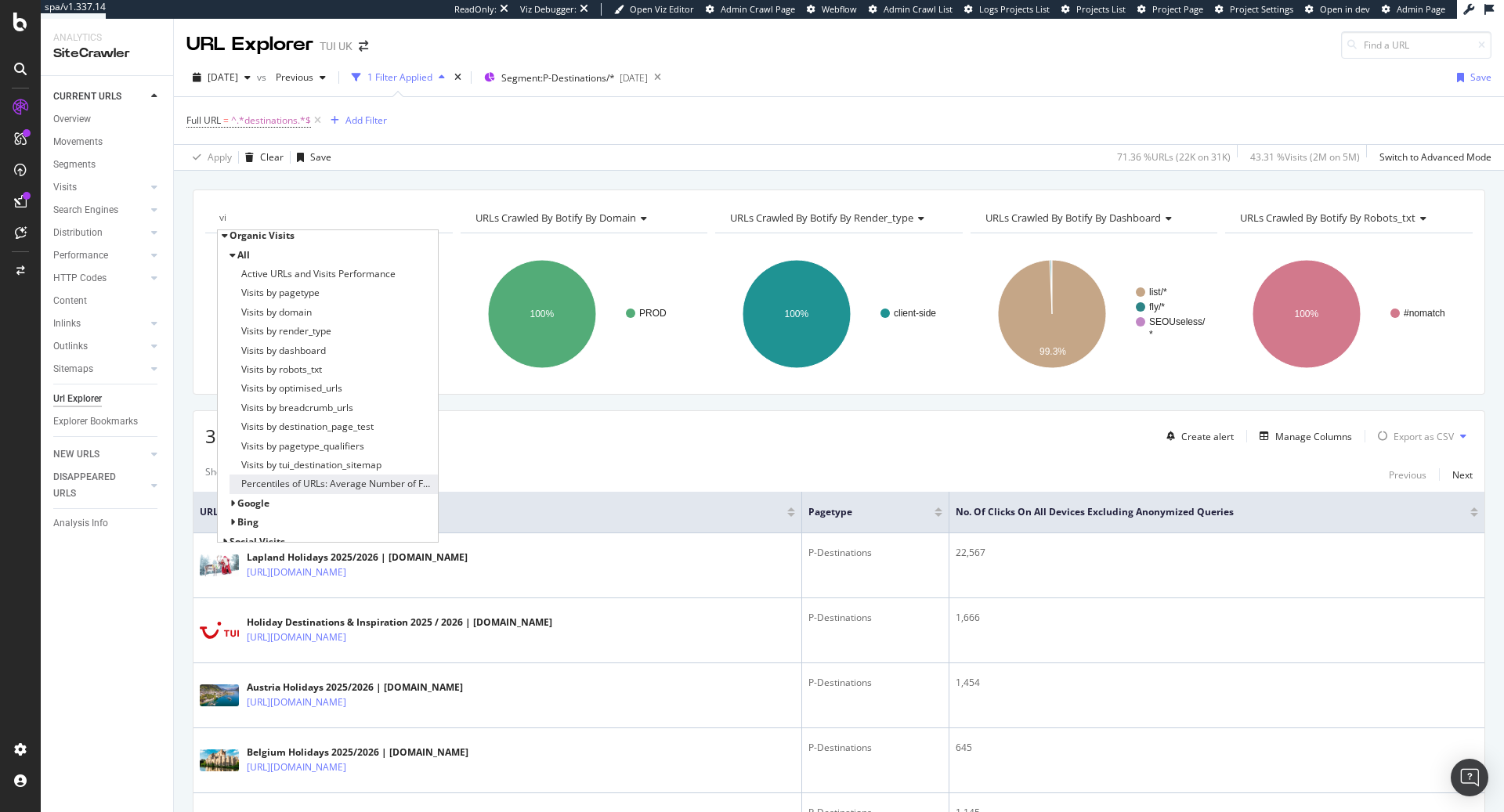
click at [354, 487] on span "Percentiles of URLs: Average Number of Follow Inlinks vs Visits Performance" at bounding box center [337, 484] width 193 height 16
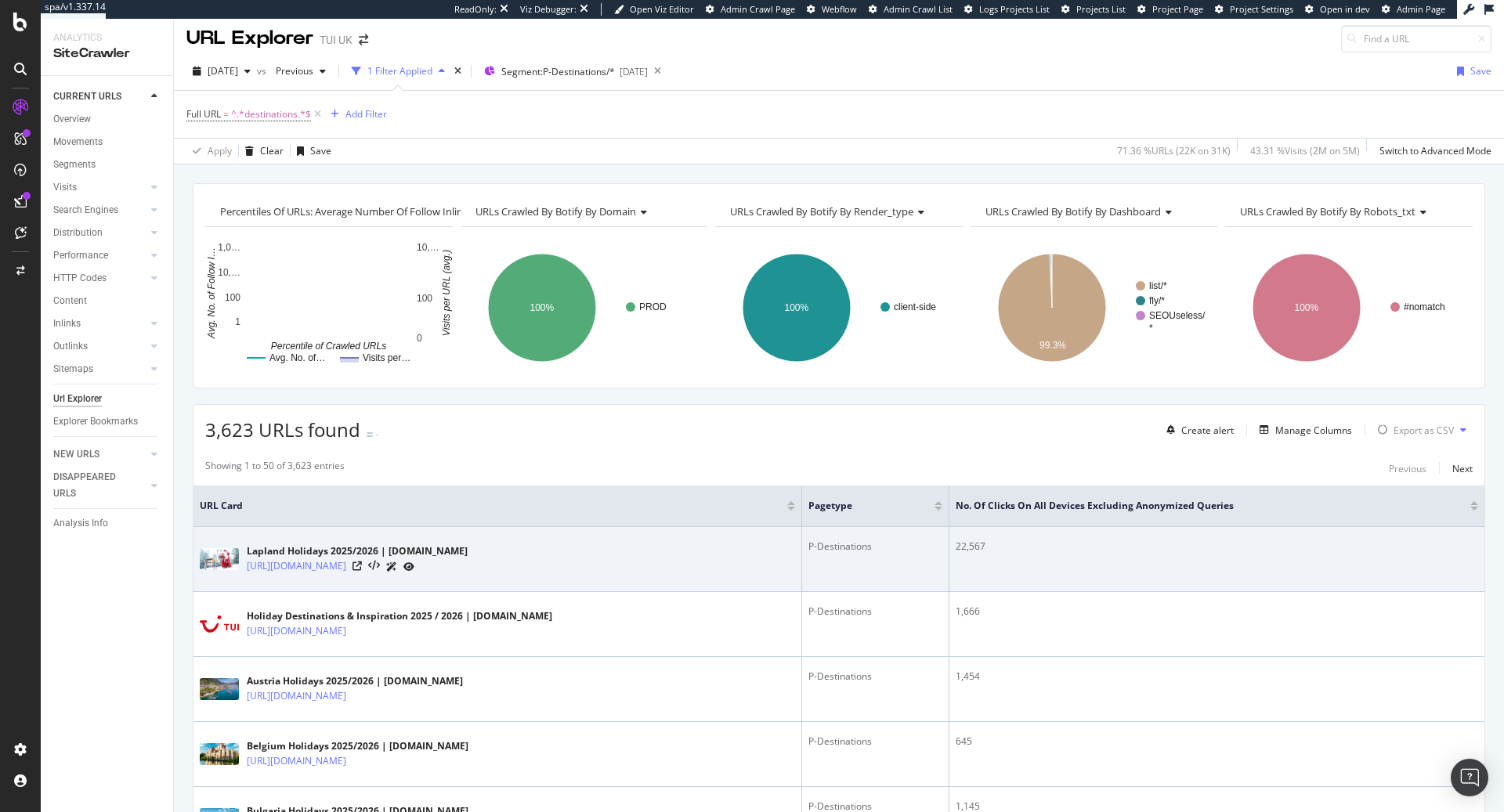
scroll to position [6, 0]
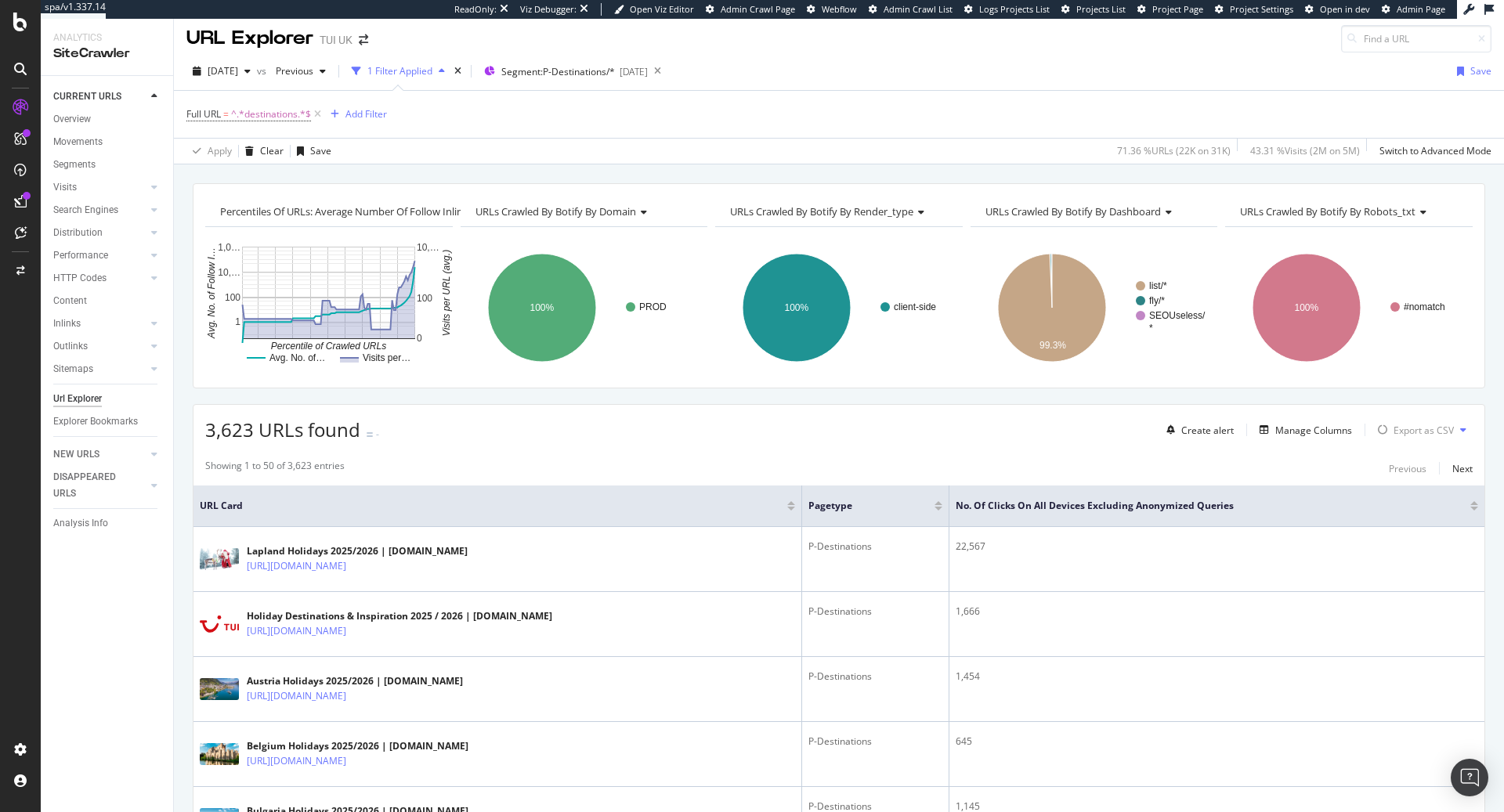
click at [647, 211] on icon at bounding box center [642, 212] width 11 height 9
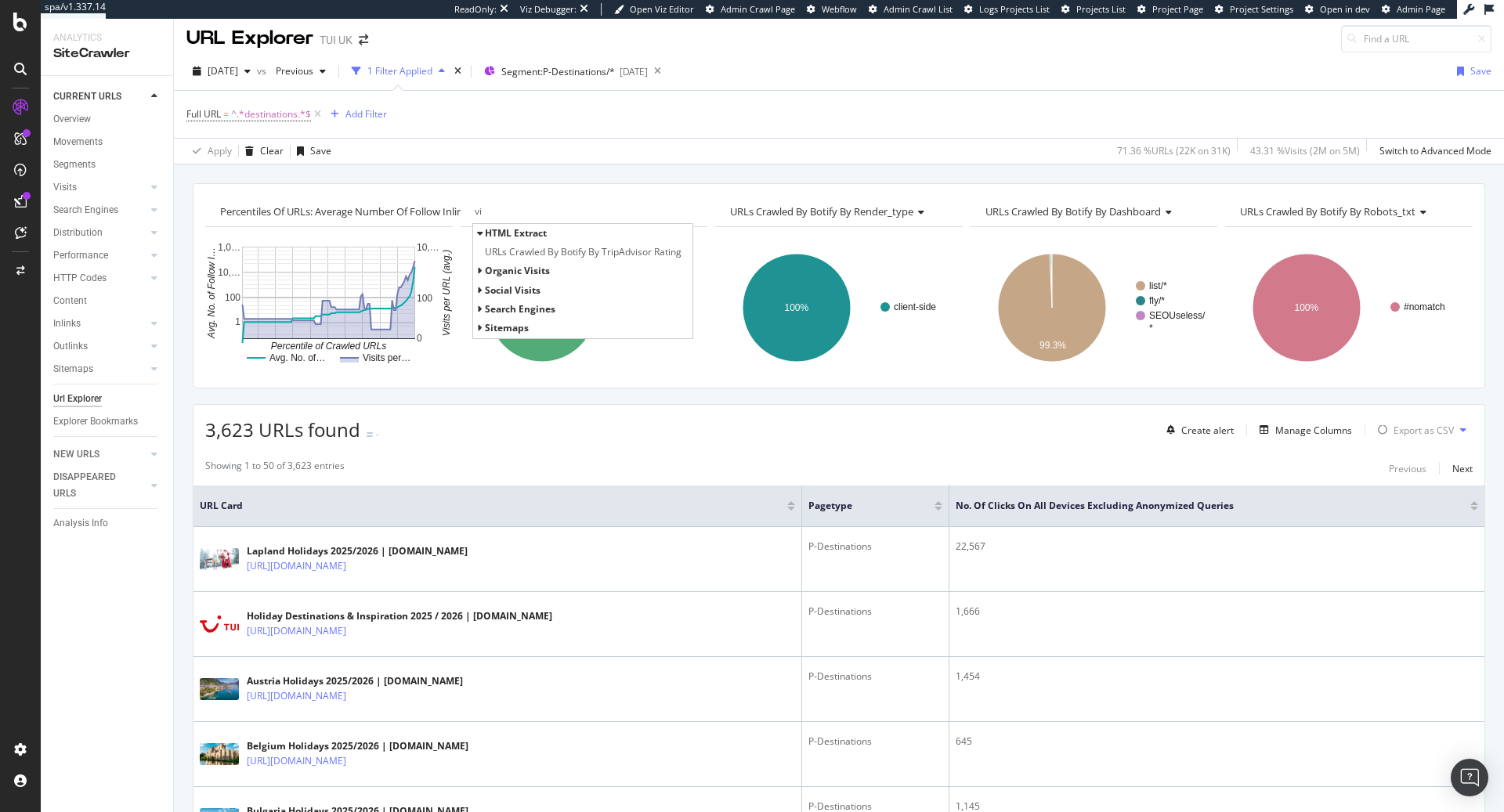
type input "vi"
click at [538, 273] on span "organic Visits" at bounding box center [517, 270] width 65 height 13
click at [497, 289] on span "all" at bounding box center [499, 290] width 13 height 13
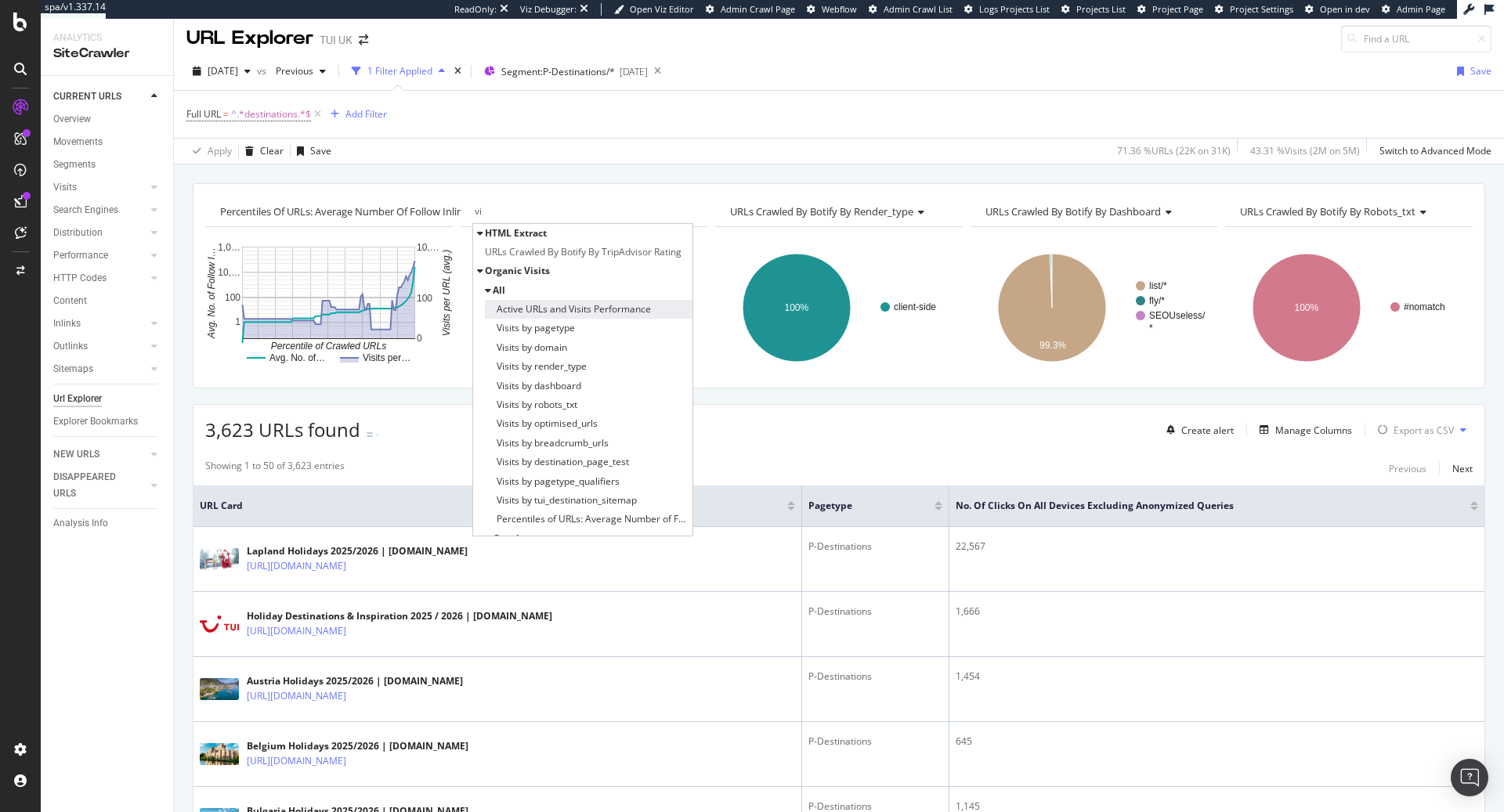
click at [634, 307] on span "Active URLs and Visits Performance" at bounding box center [574, 310] width 154 height 16
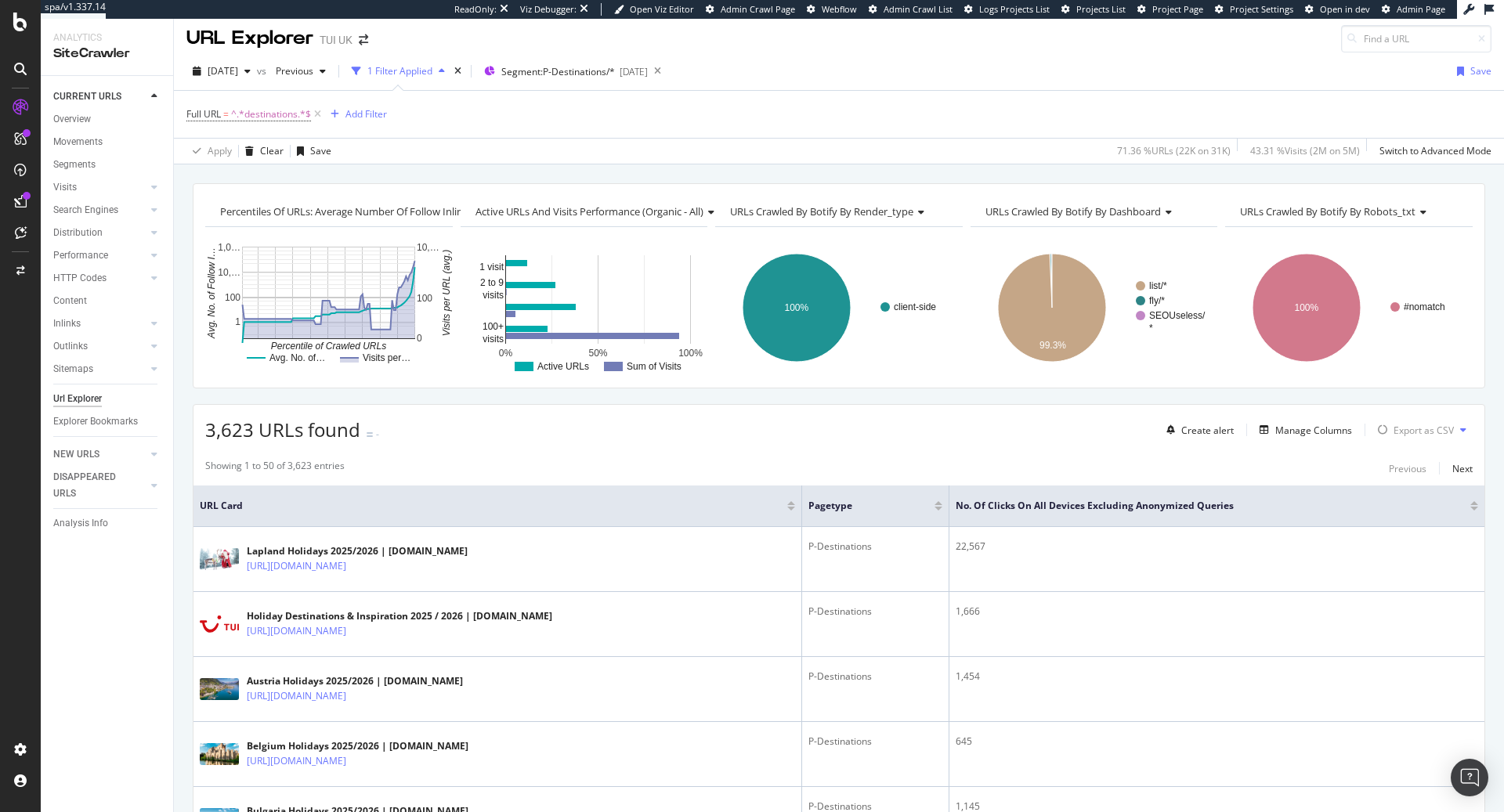
click at [911, 210] on span "URLs Crawled By Botify By render_type" at bounding box center [822, 211] width 183 height 14
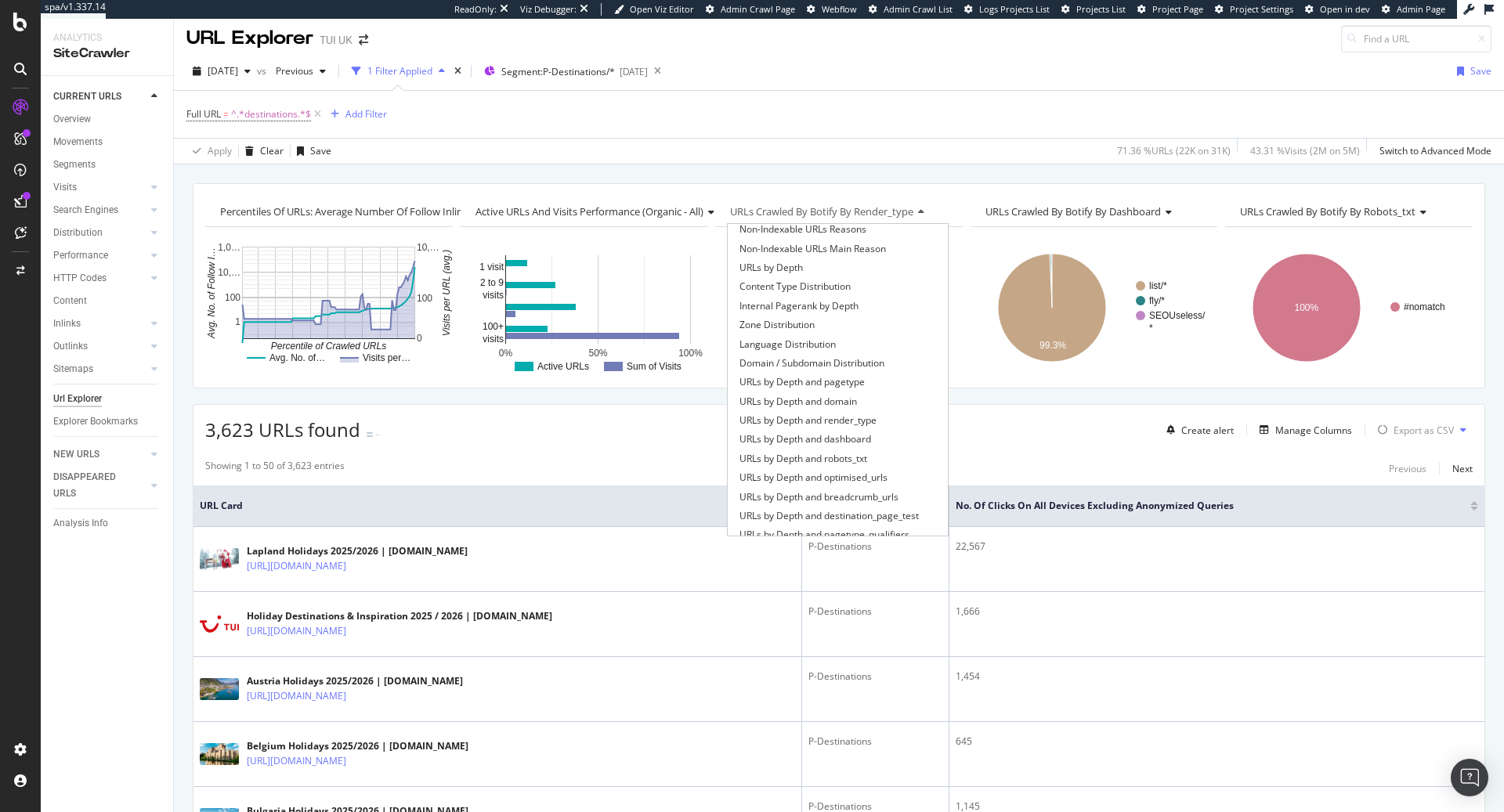
scroll to position [241, 0]
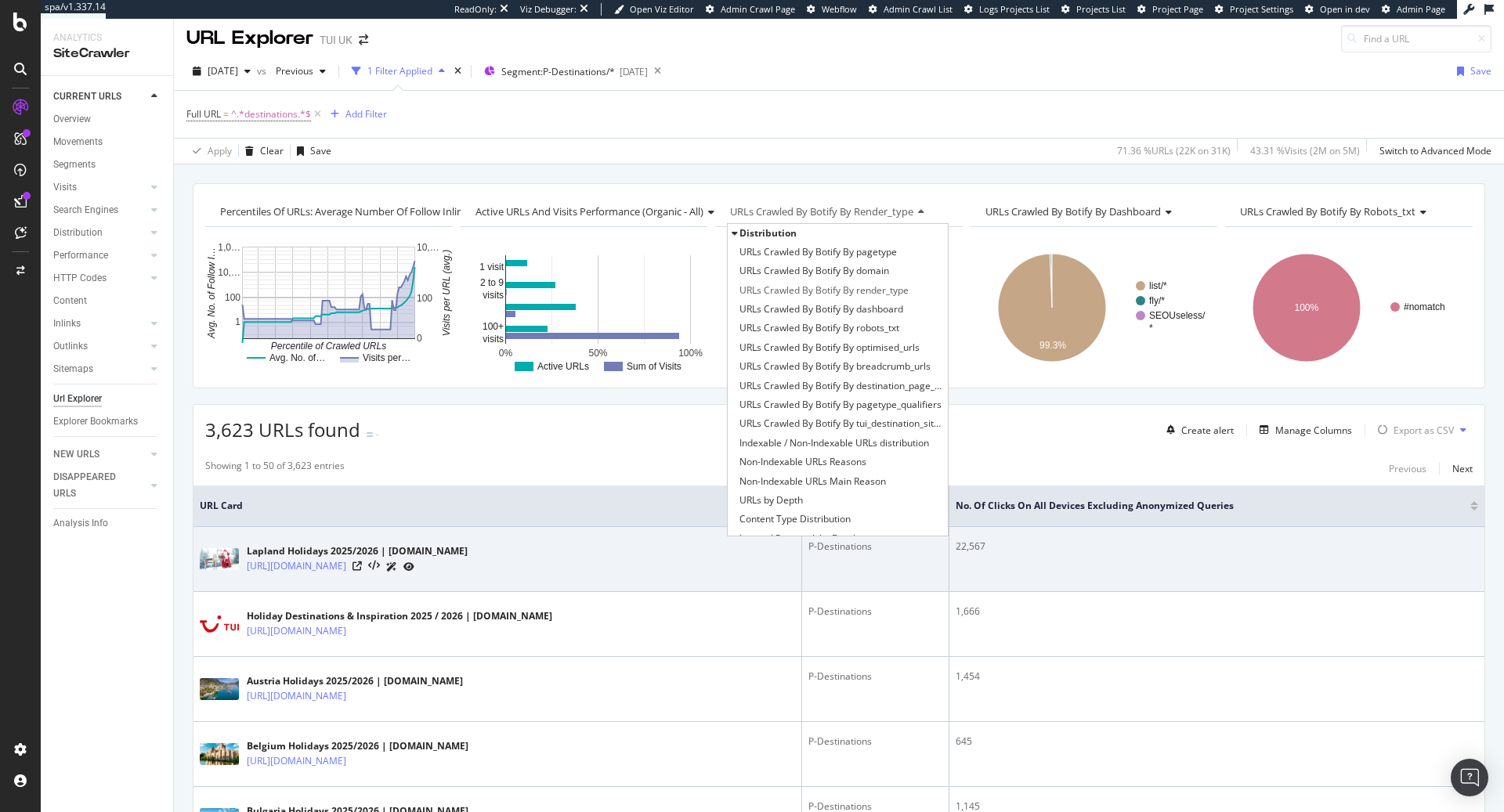
click at [1056, 582] on td "22,567" at bounding box center [1217, 560] width 535 height 65
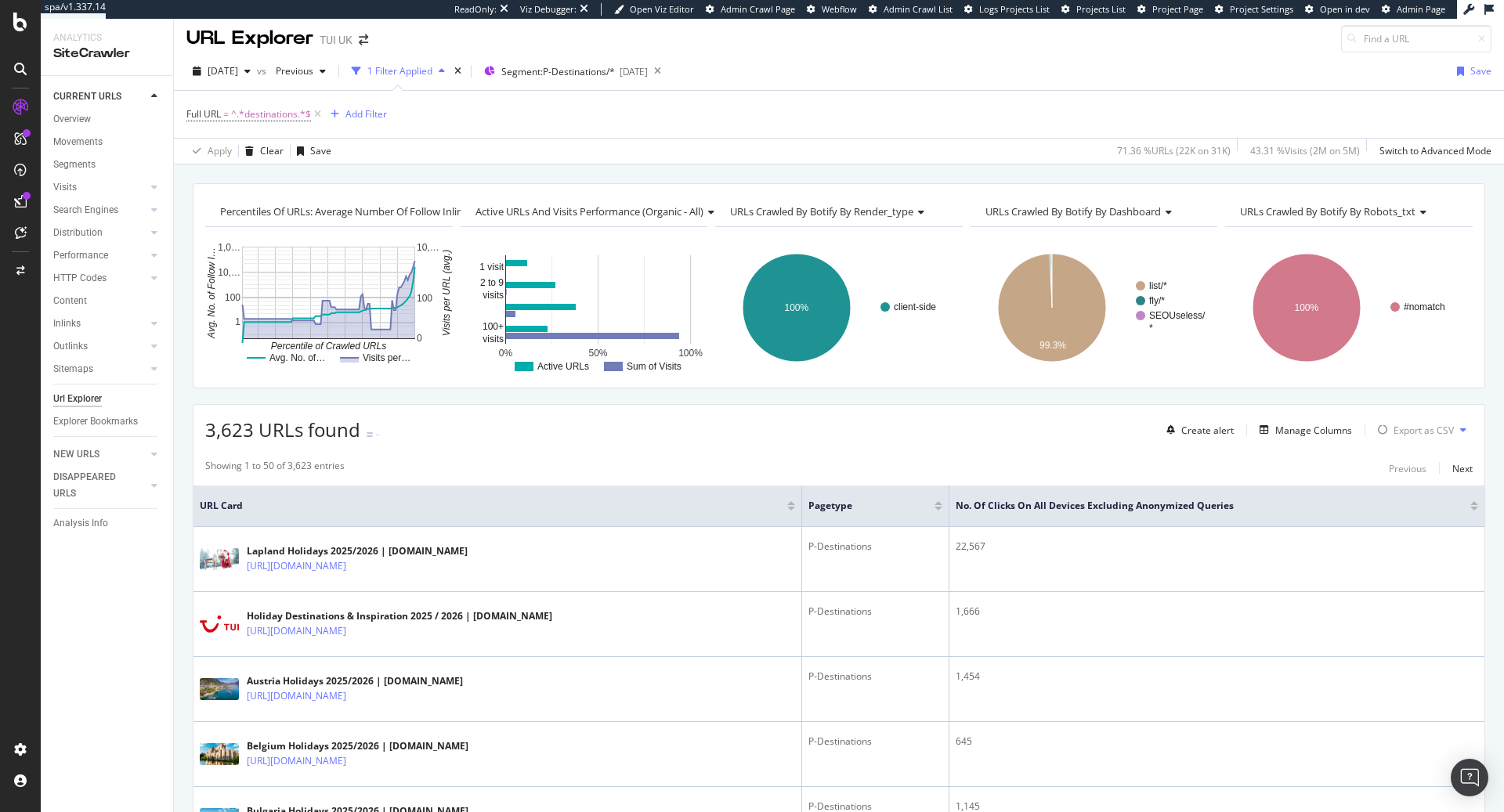
click at [889, 215] on span "URLs Crawled By Botify By render_type" at bounding box center [822, 211] width 183 height 14
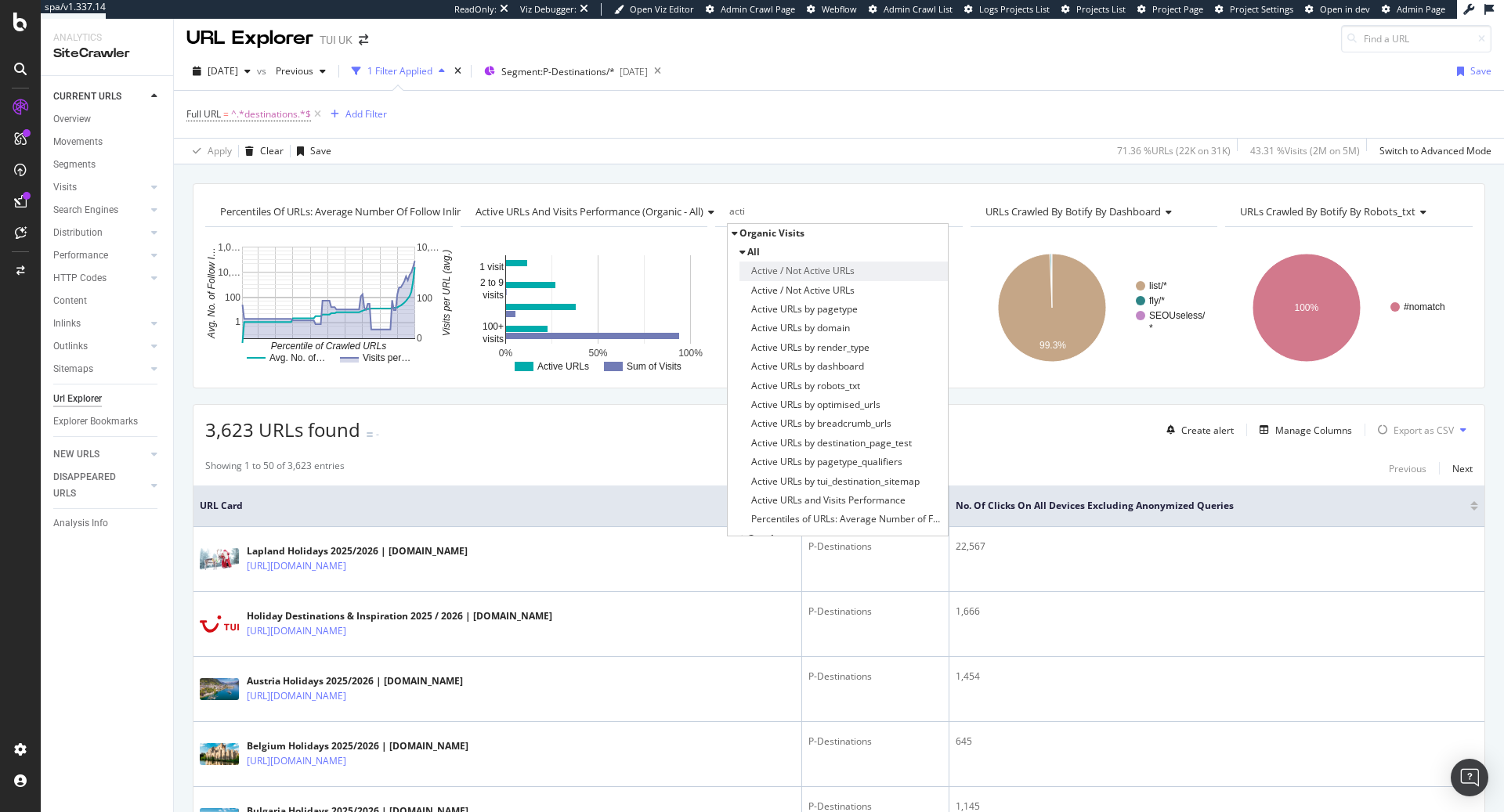
type input "acti"
click at [886, 276] on div "Active / Not Active URLs" at bounding box center [844, 271] width 208 height 19
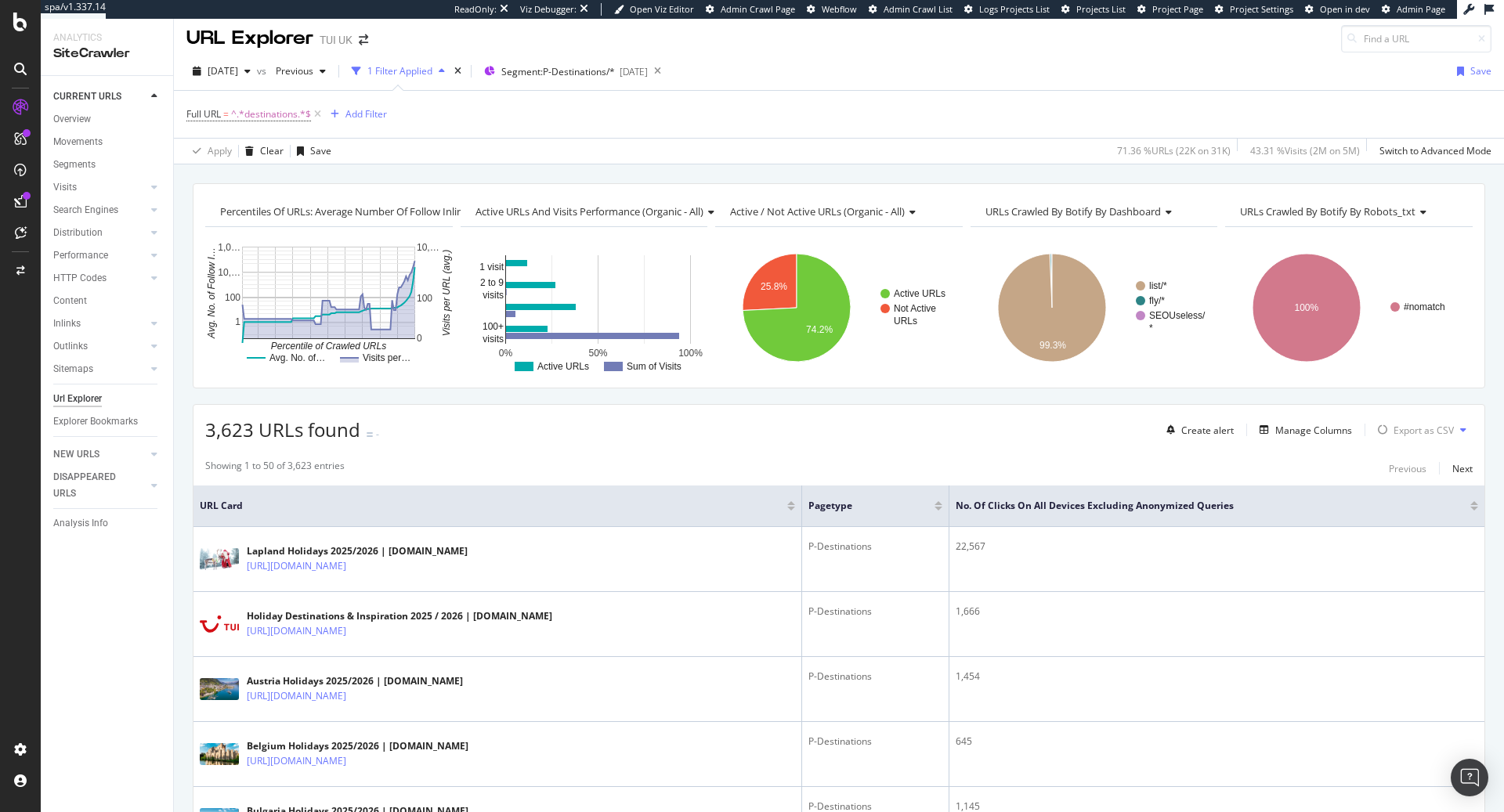
click at [1175, 209] on div "URLs Crawled By Botify By dashboard" at bounding box center [1093, 211] width 222 height 25
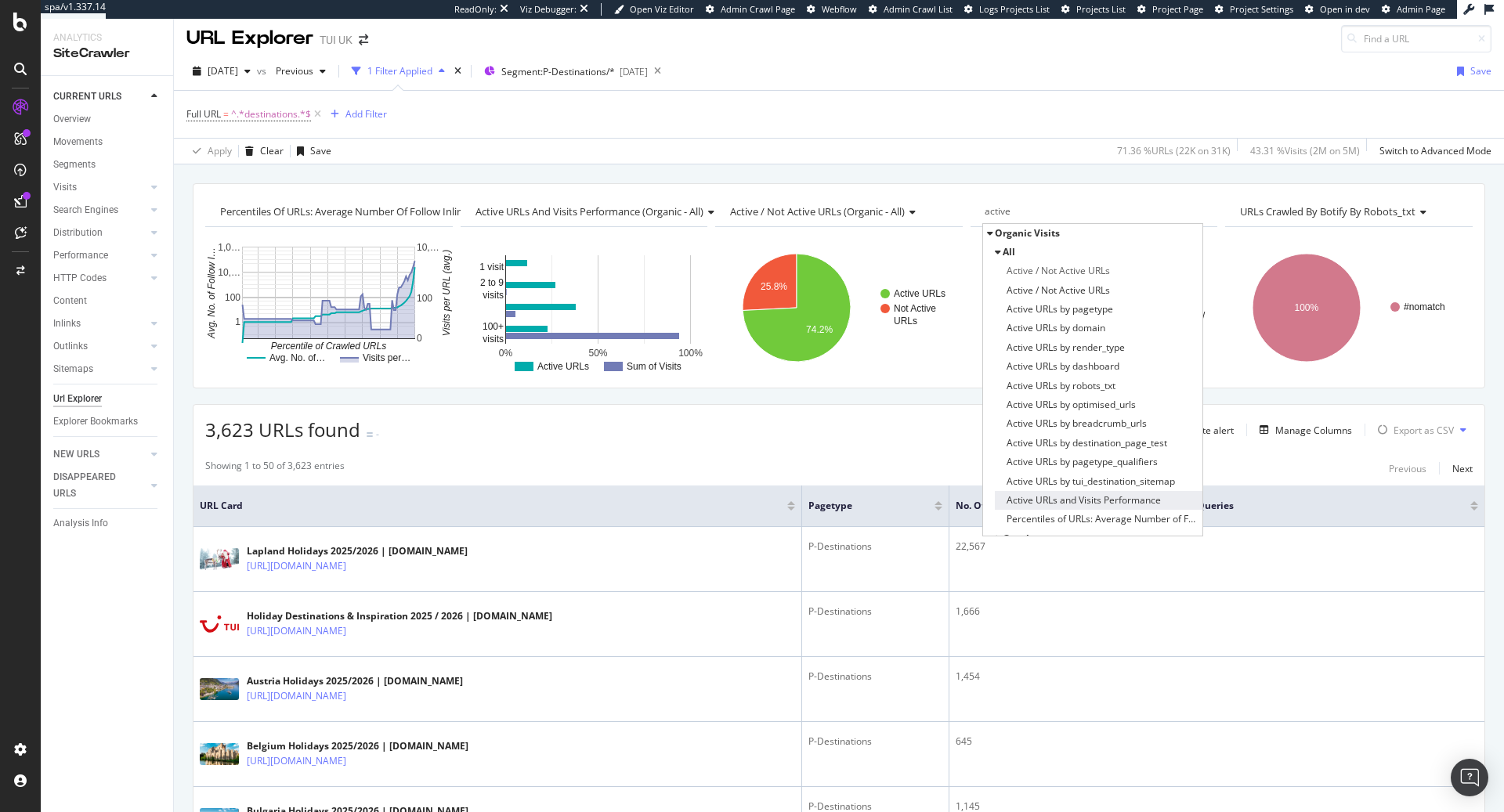
type input "active"
click at [1096, 503] on span "Active URLs and Visits Performance" at bounding box center [1083, 501] width 154 height 16
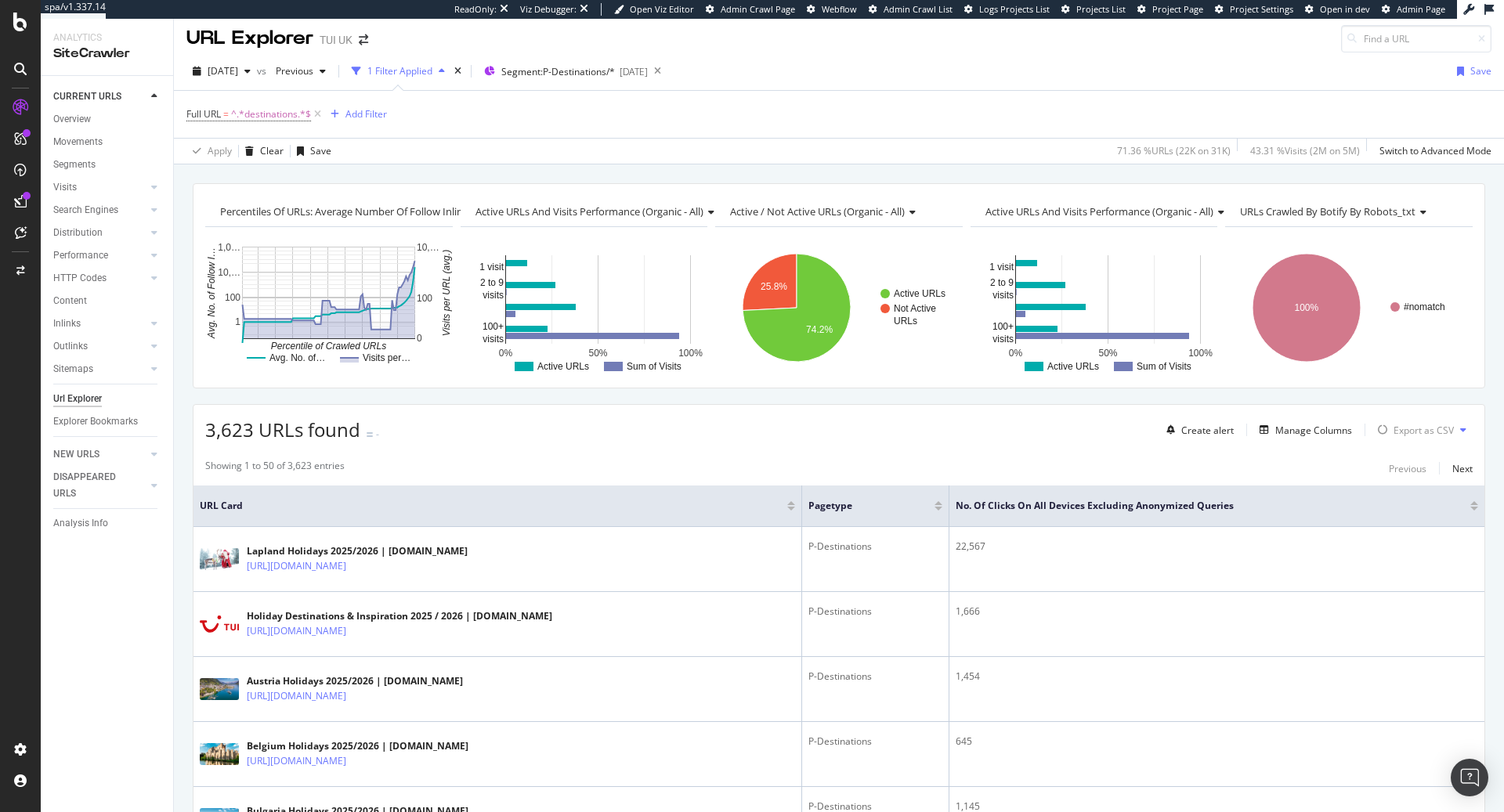
click at [1213, 209] on span "Active URLs and Visits Performance (organic - all)" at bounding box center [1099, 211] width 228 height 14
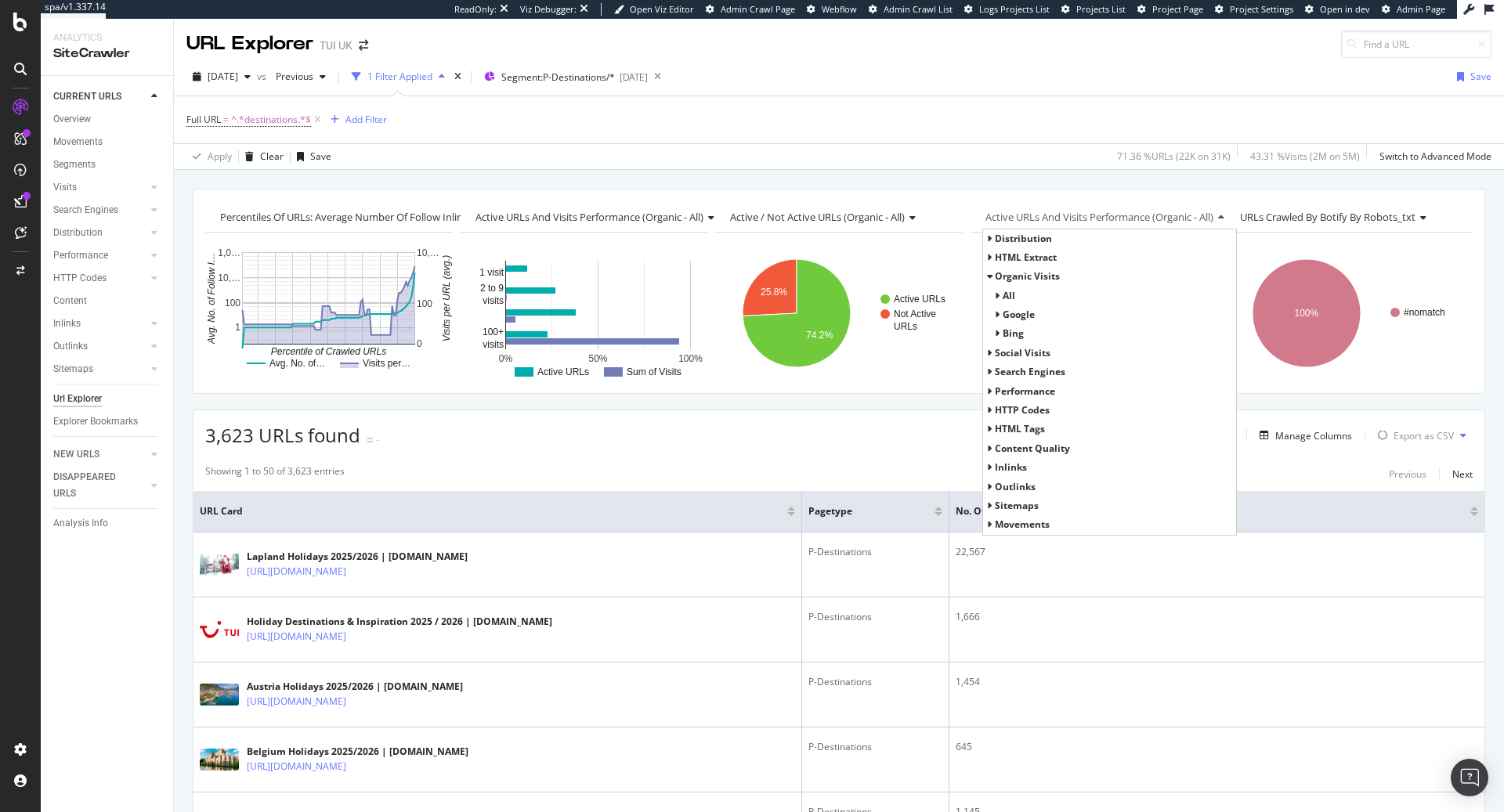
scroll to position [2, 0]
click at [1037, 393] on span "Performance" at bounding box center [1024, 390] width 61 height 13
click at [1010, 292] on span "all" at bounding box center [1009, 296] width 13 height 13
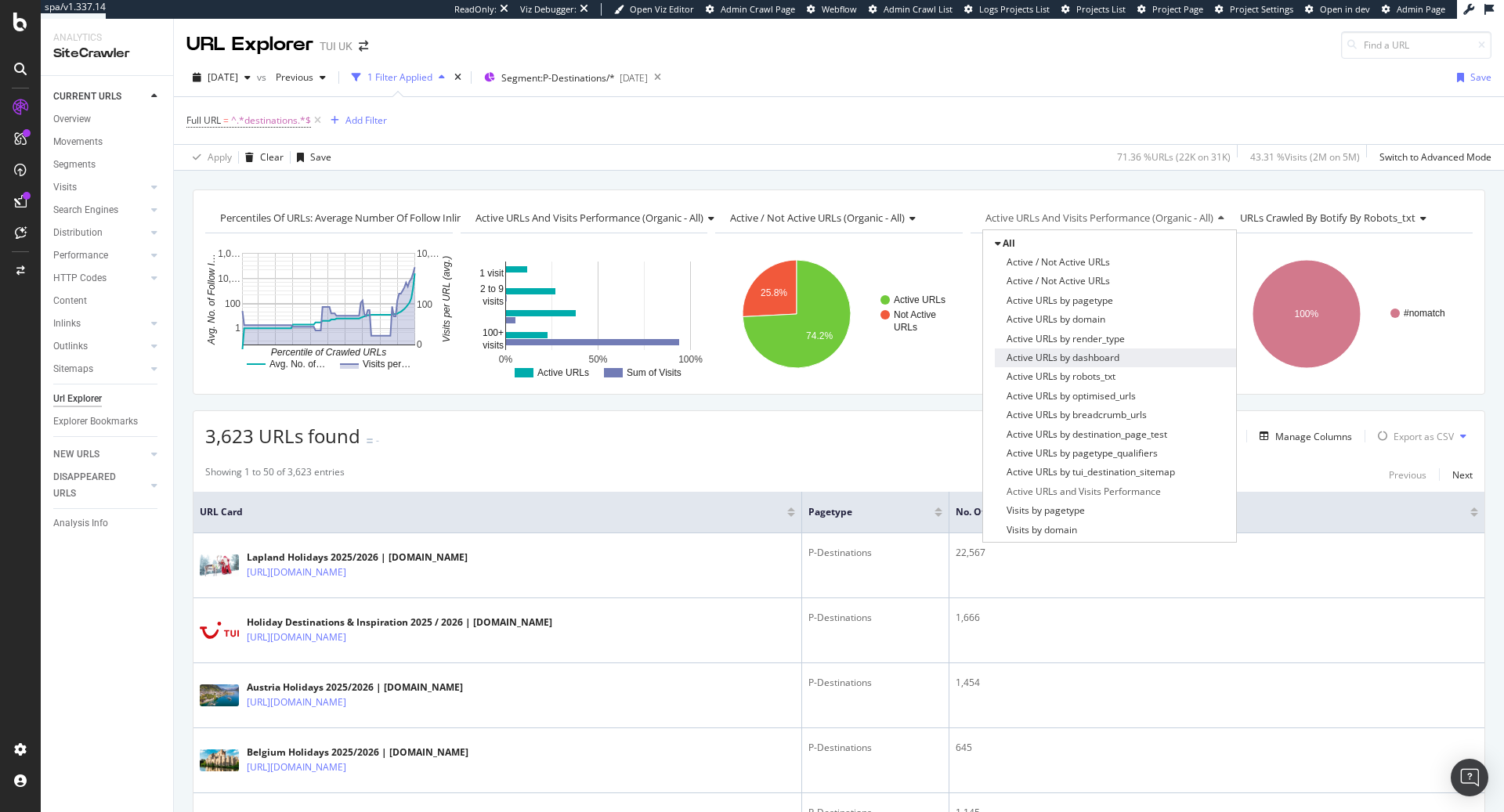
scroll to position [50, 0]
click at [1110, 307] on span "Active URLs by pagetype" at bounding box center [1059, 304] width 106 height 16
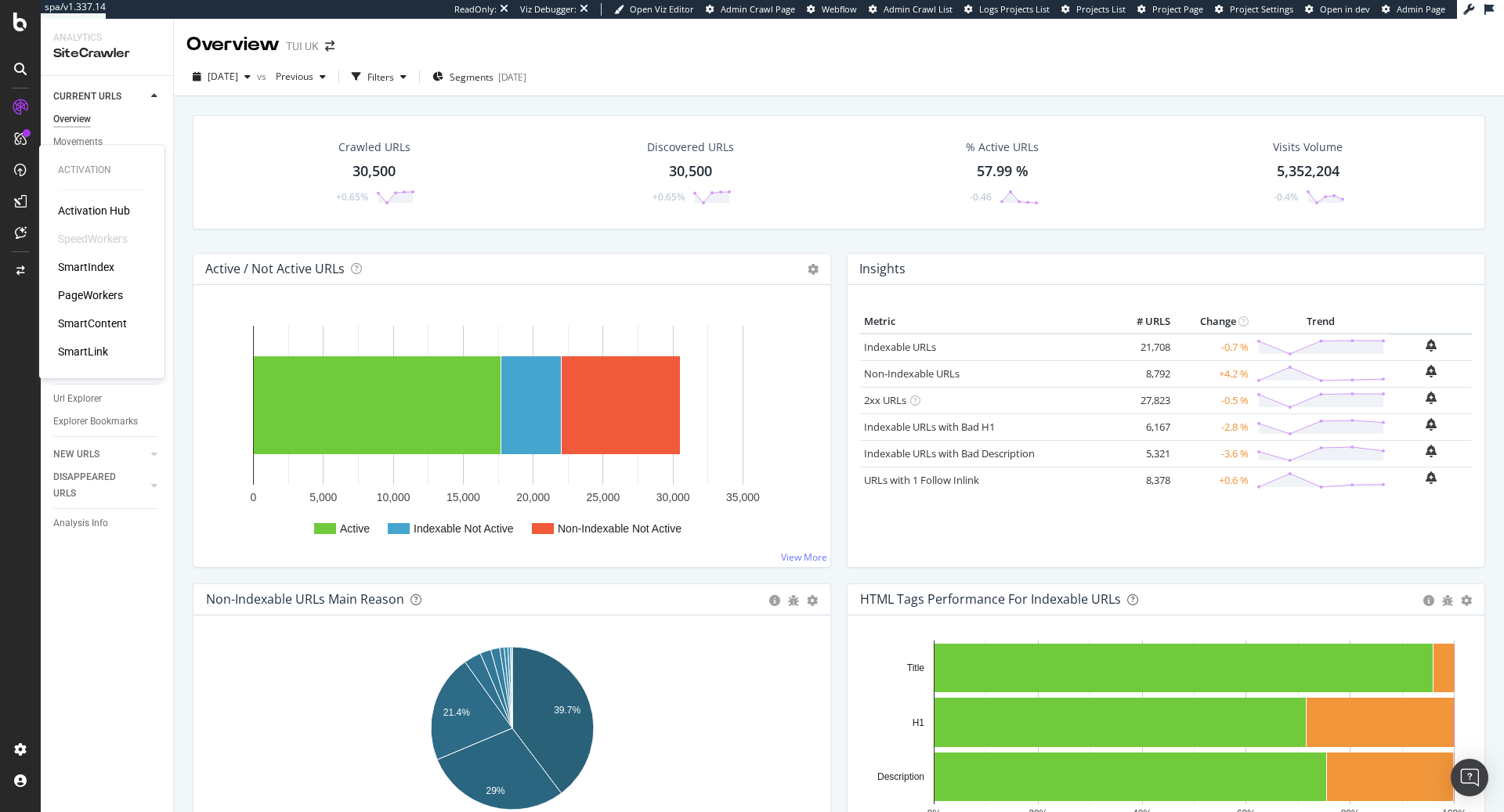
click at [91, 351] on div "SmartLink" at bounding box center [83, 351] width 50 height 16
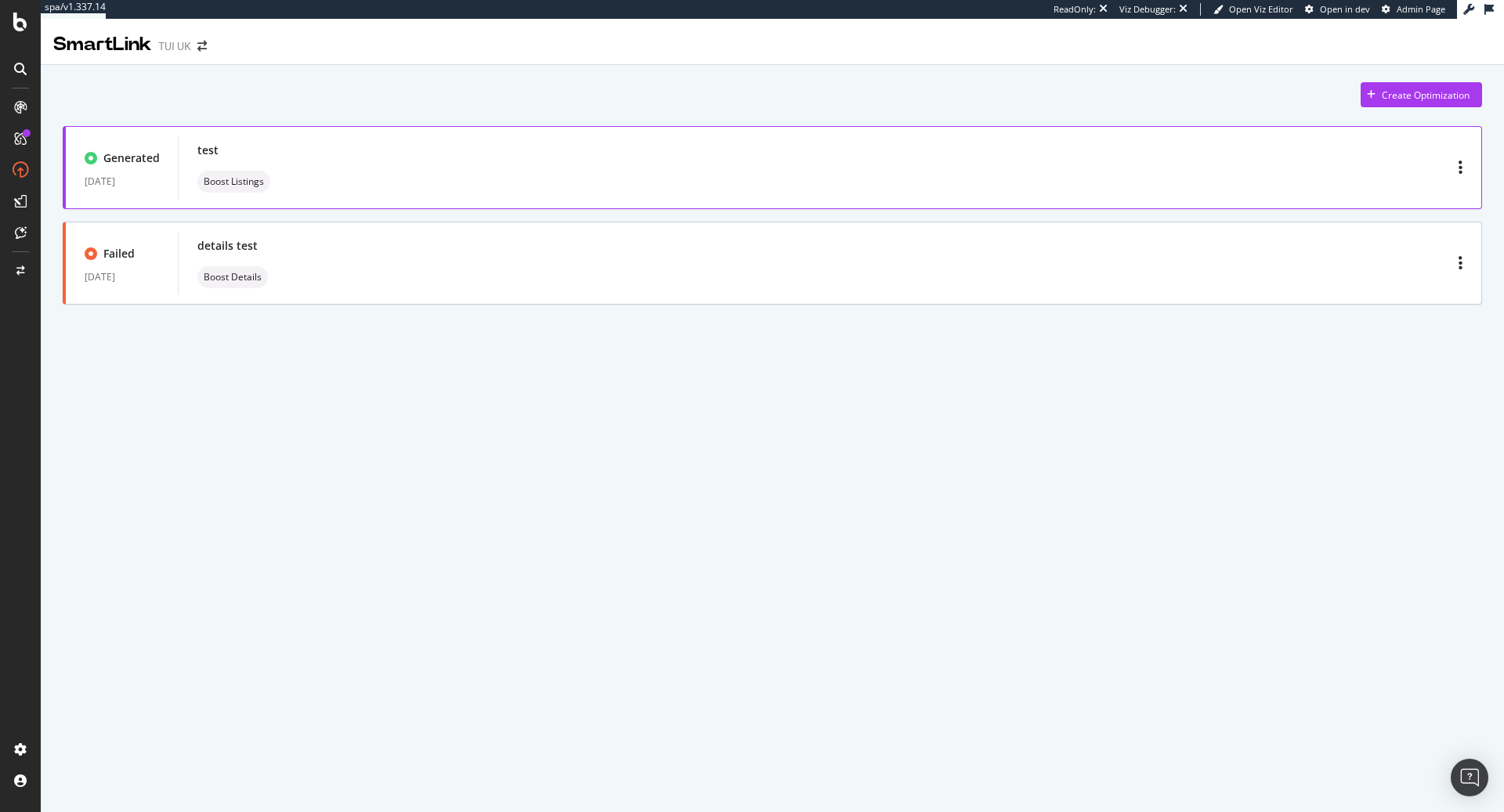
click at [564, 203] on div "Generated 29 Aug. 2025 test Boost Listings" at bounding box center [772, 167] width 1419 height 83
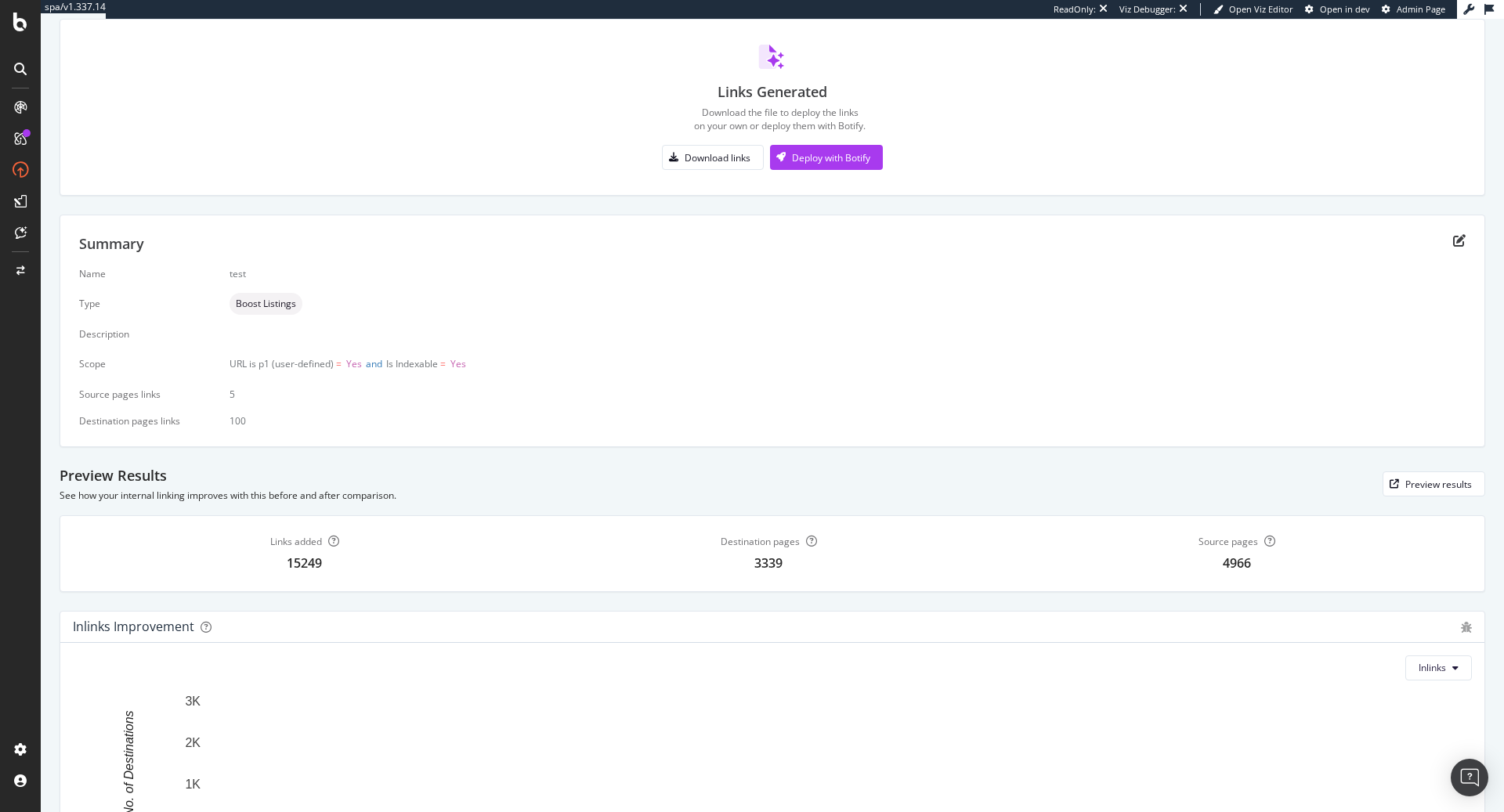
scroll to position [227, 0]
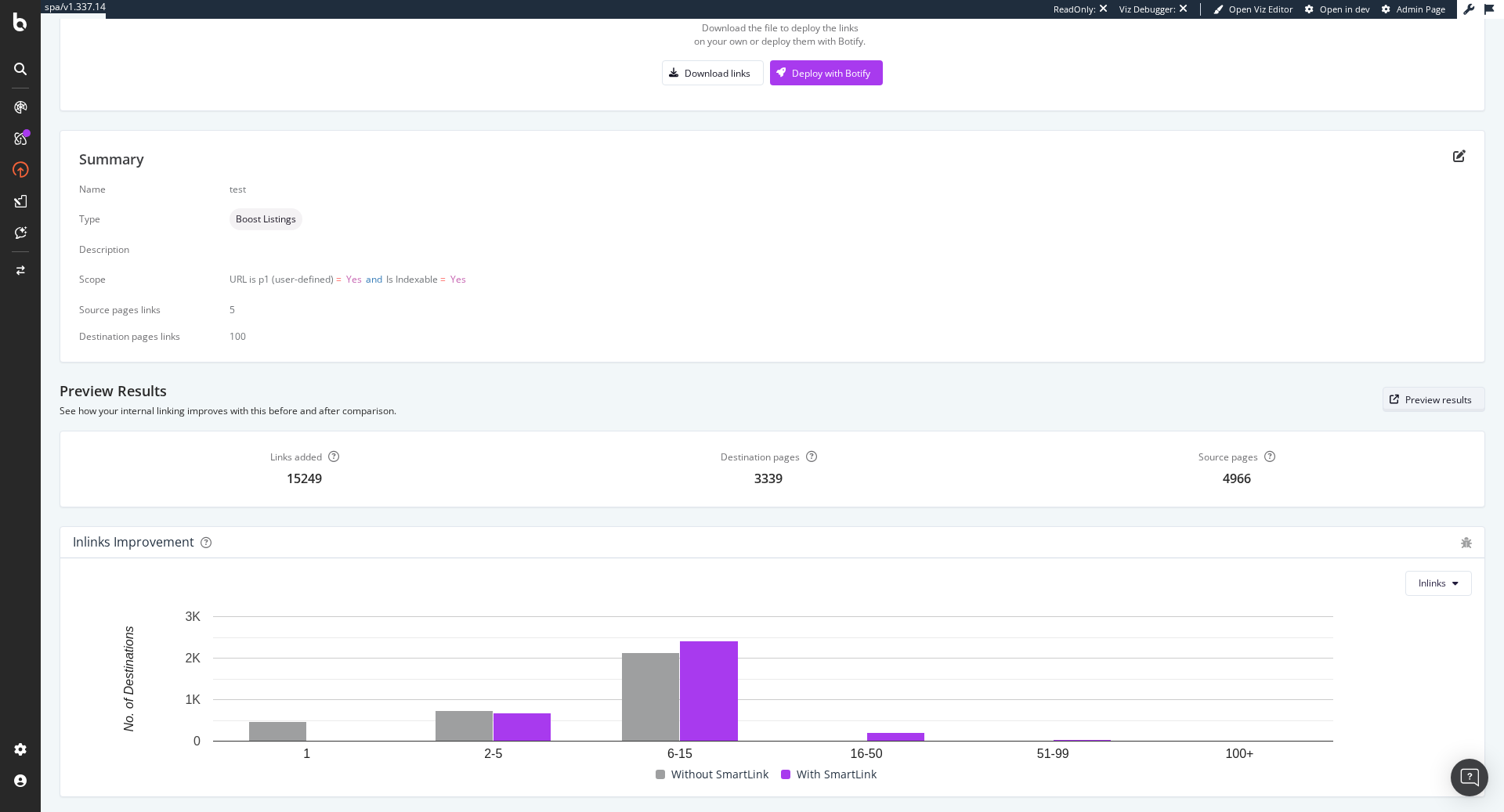
click at [1437, 398] on div "Preview results" at bounding box center [1438, 399] width 67 height 13
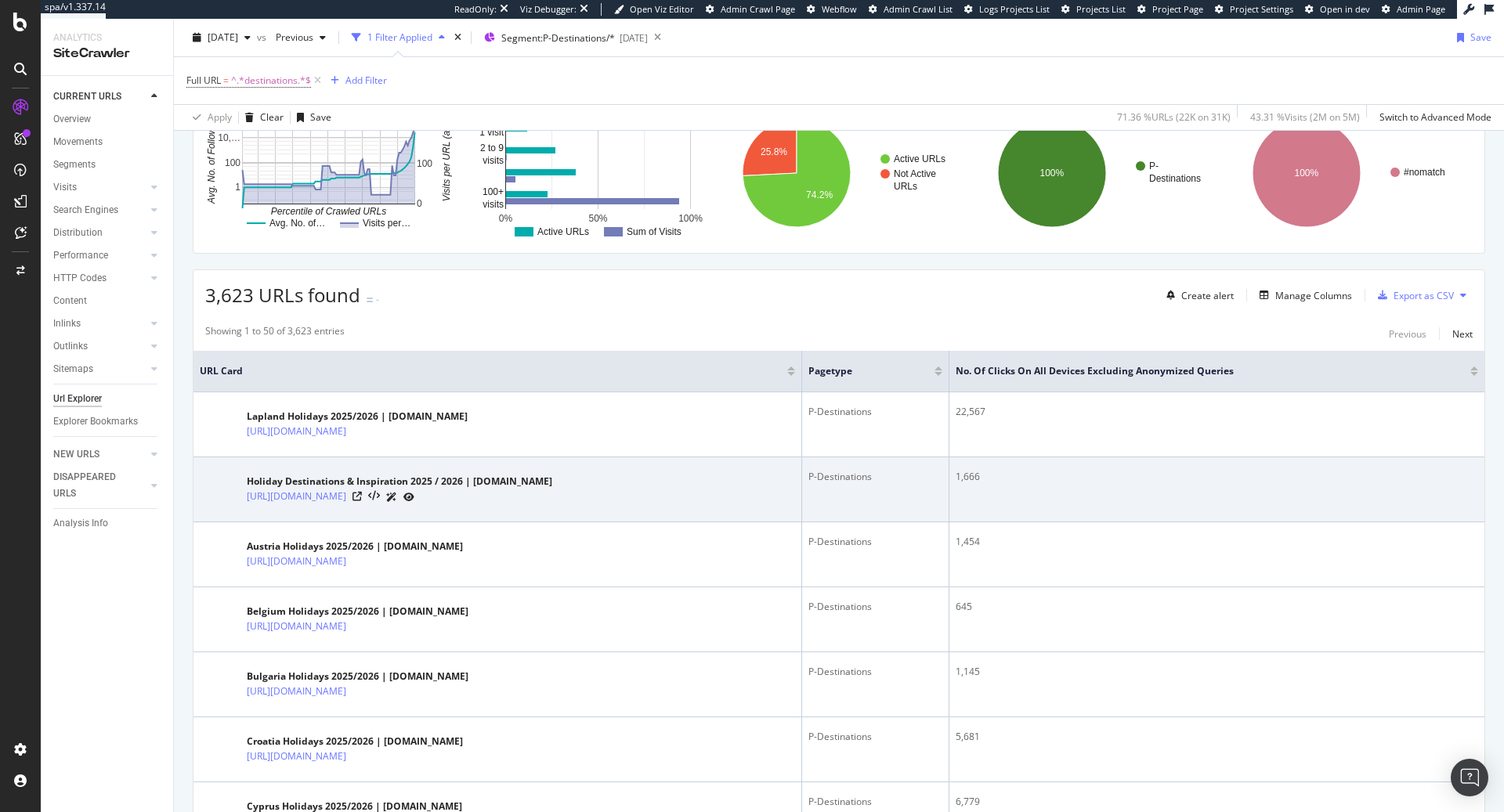
scroll to position [139, 0]
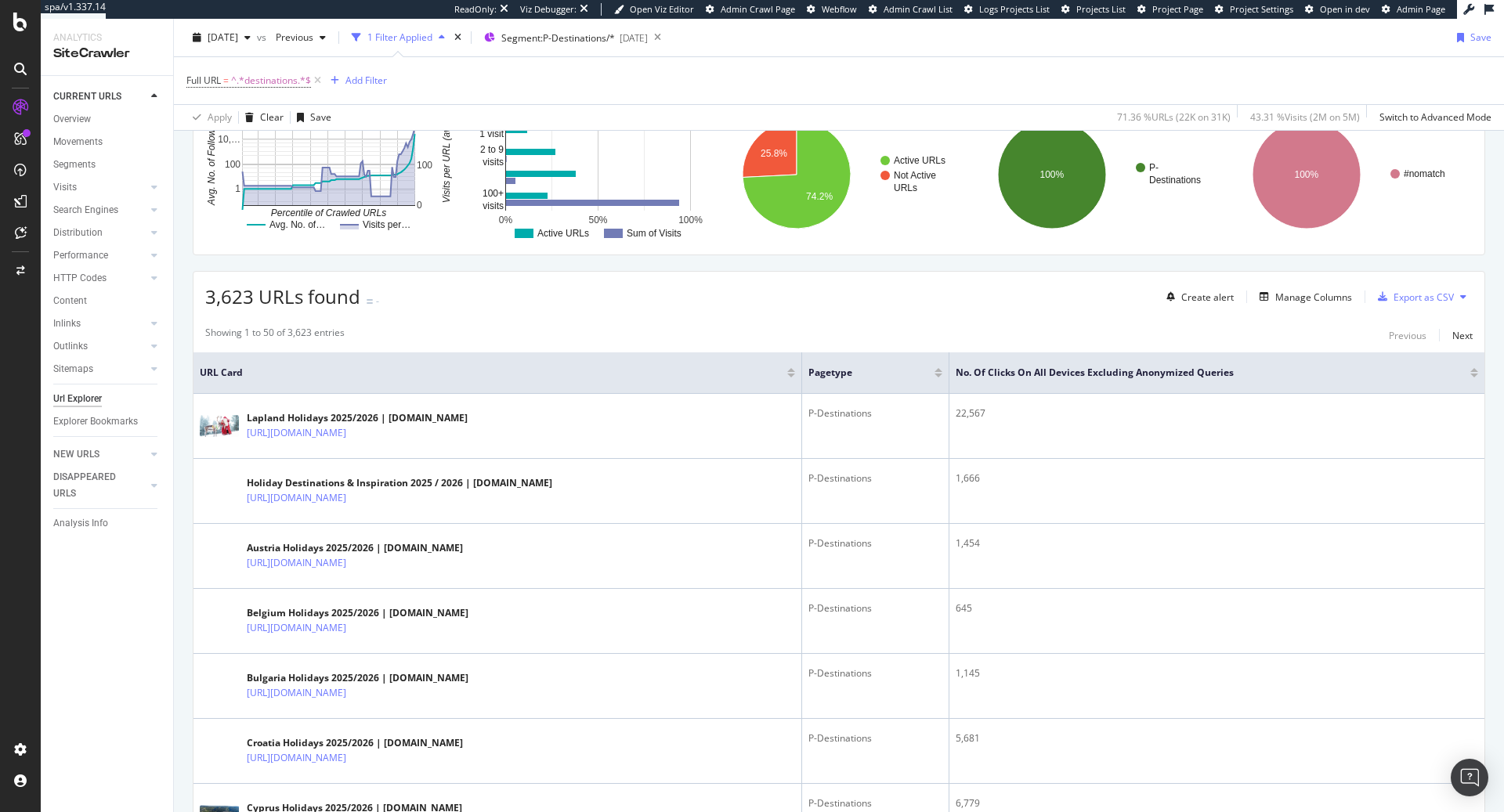
click at [1471, 373] on div at bounding box center [1474, 375] width 8 height 4
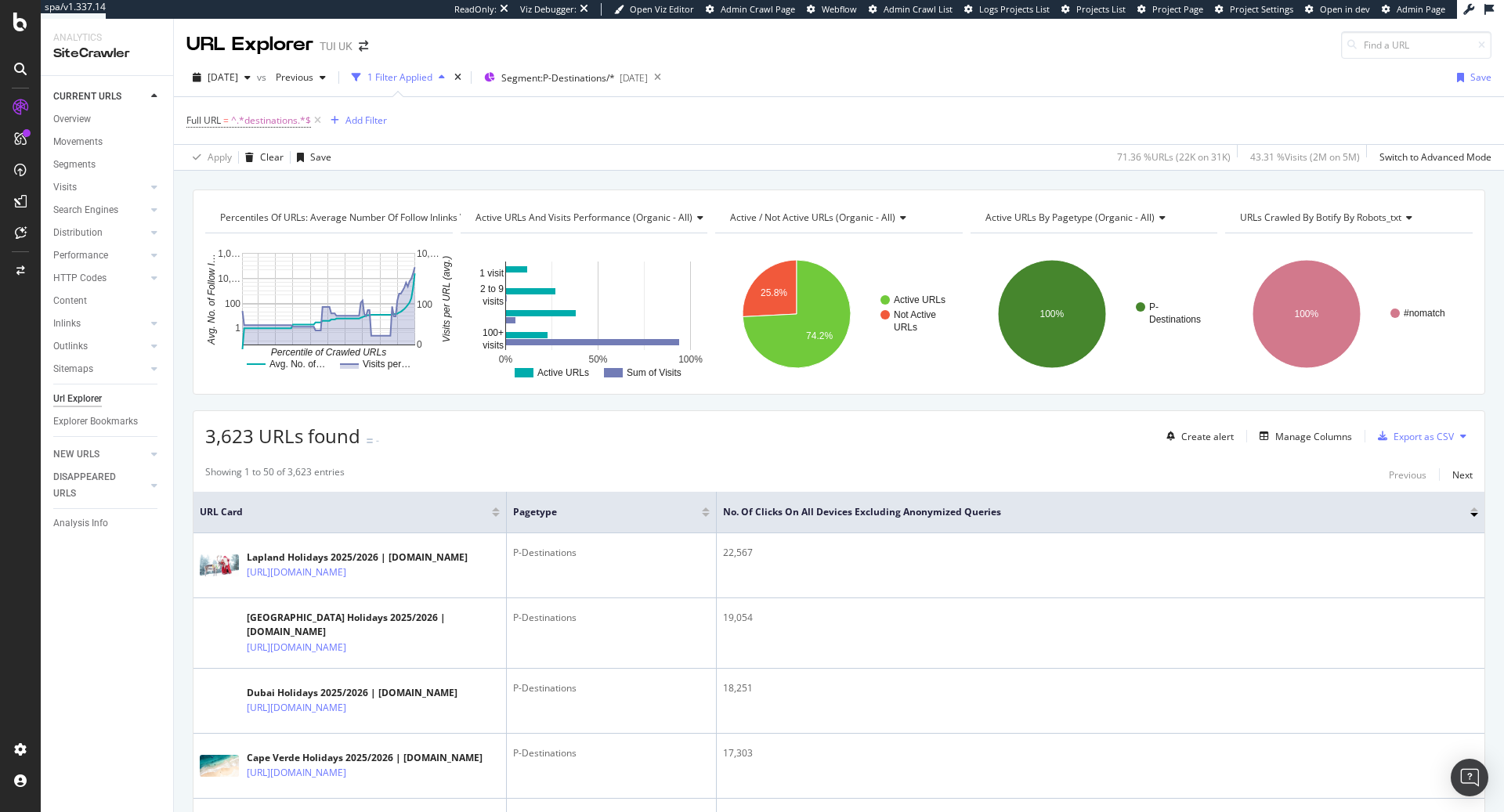
click at [1410, 219] on icon at bounding box center [1407, 218] width 11 height 9
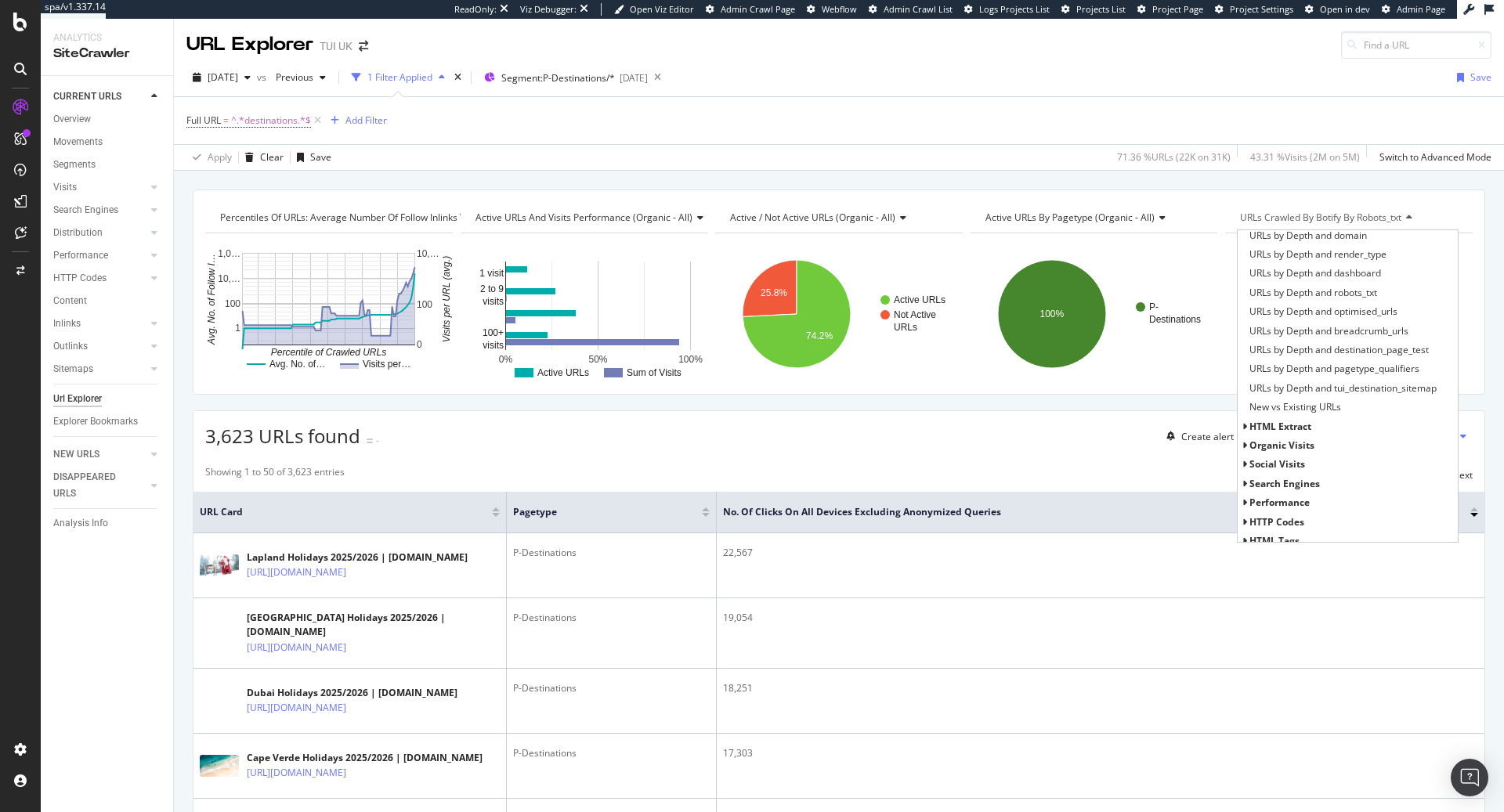
scroll to position [407, 0]
click at [1301, 443] on span "organic Visits" at bounding box center [1282, 443] width 65 height 13
click at [1263, 427] on span "all" at bounding box center [1263, 427] width 13 height 13
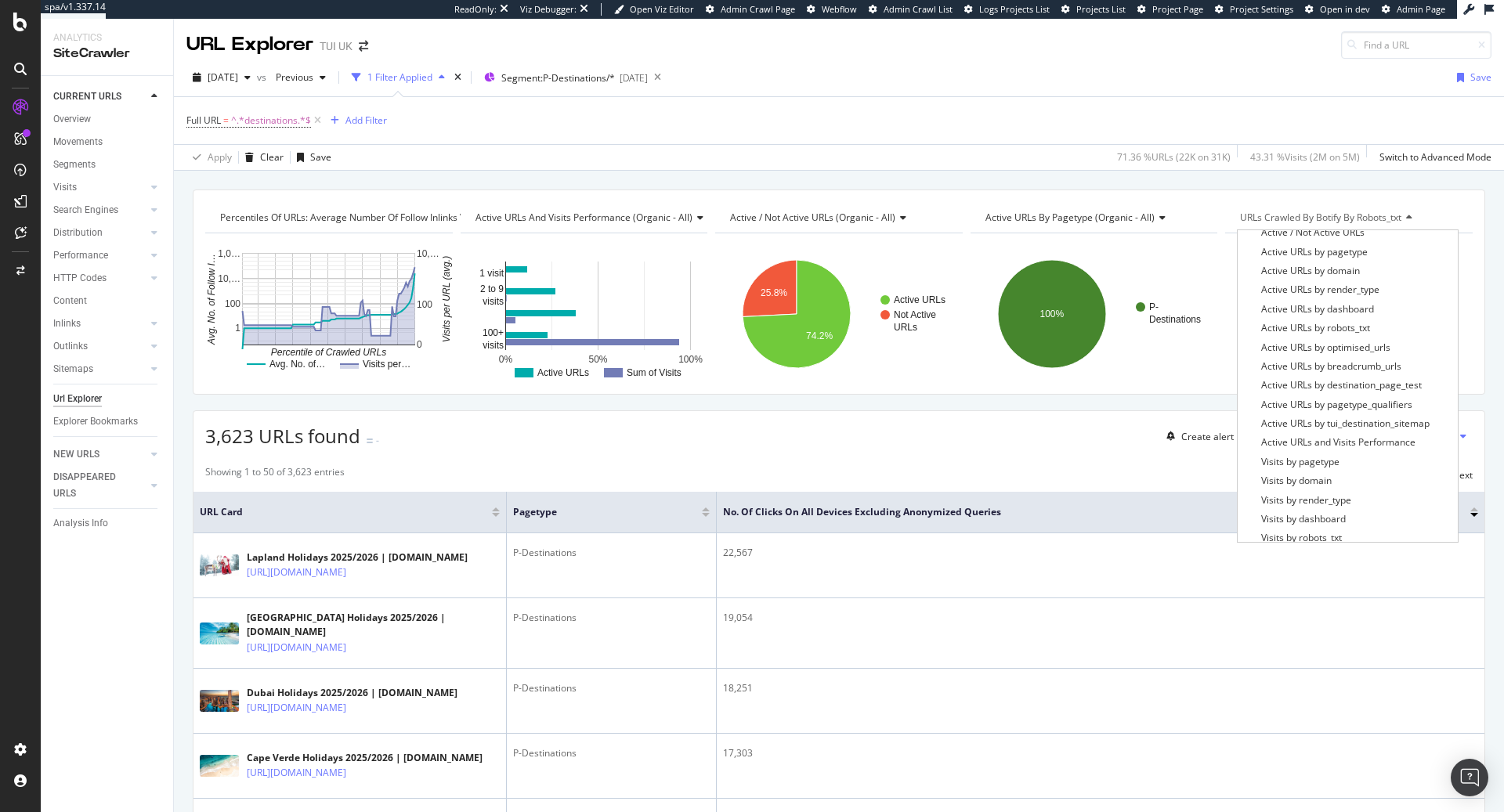
scroll to position [678, 0]
click at [318, 121] on icon at bounding box center [318, 120] width 13 height 16
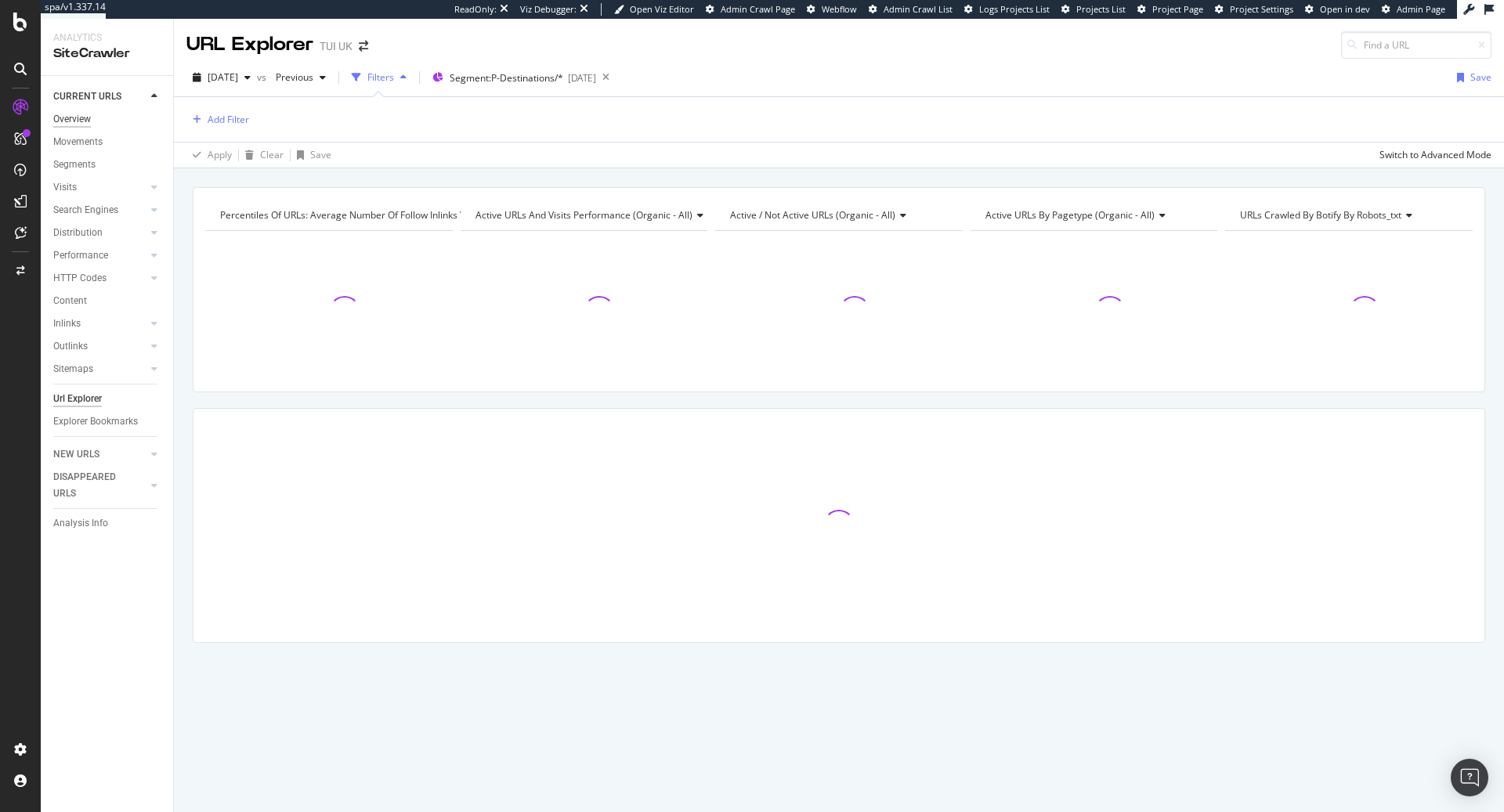
click at [54, 114] on div "Overview" at bounding box center [72, 119] width 38 height 17
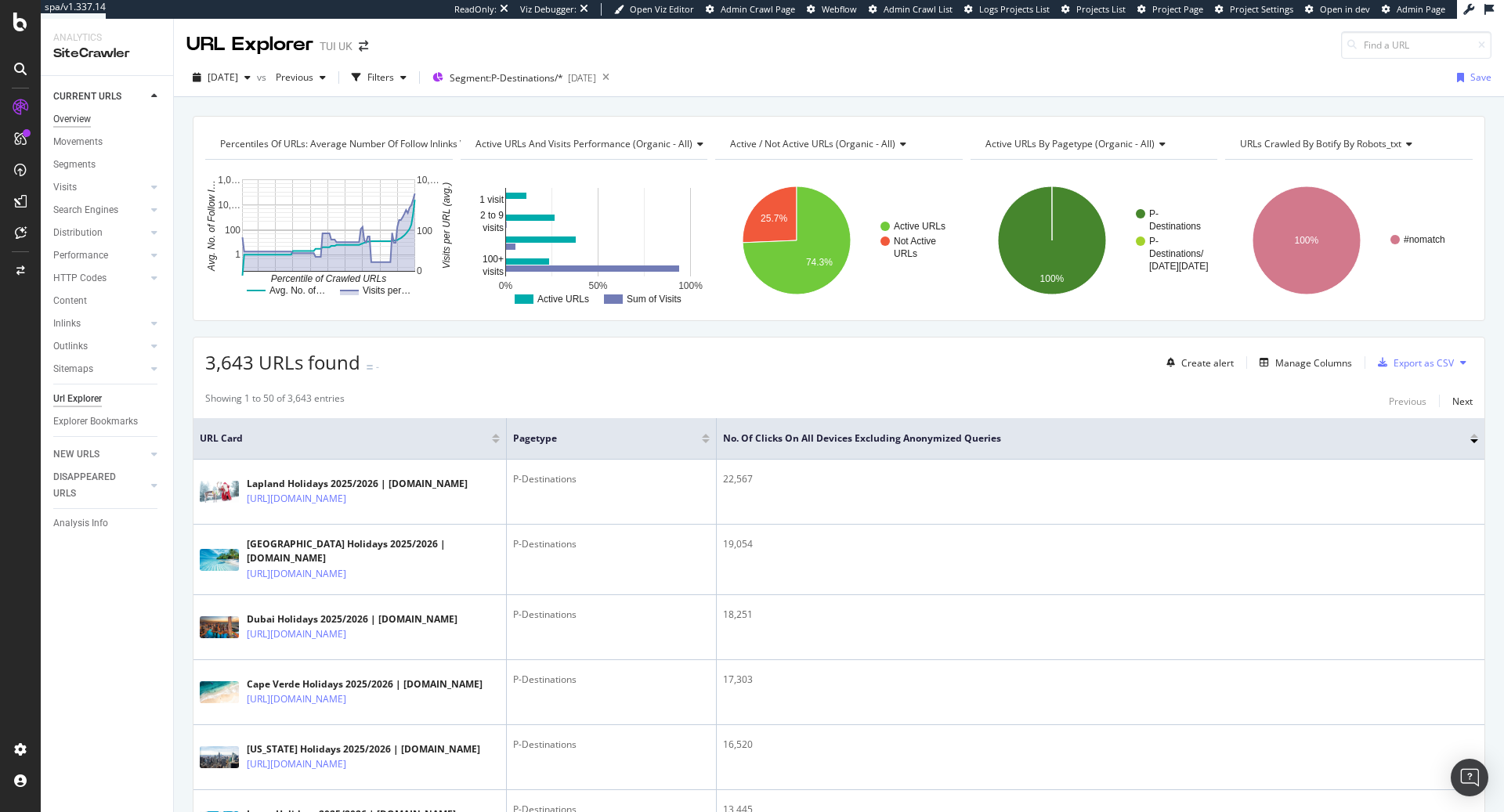
click at [82, 115] on div "Overview" at bounding box center [72, 119] width 38 height 17
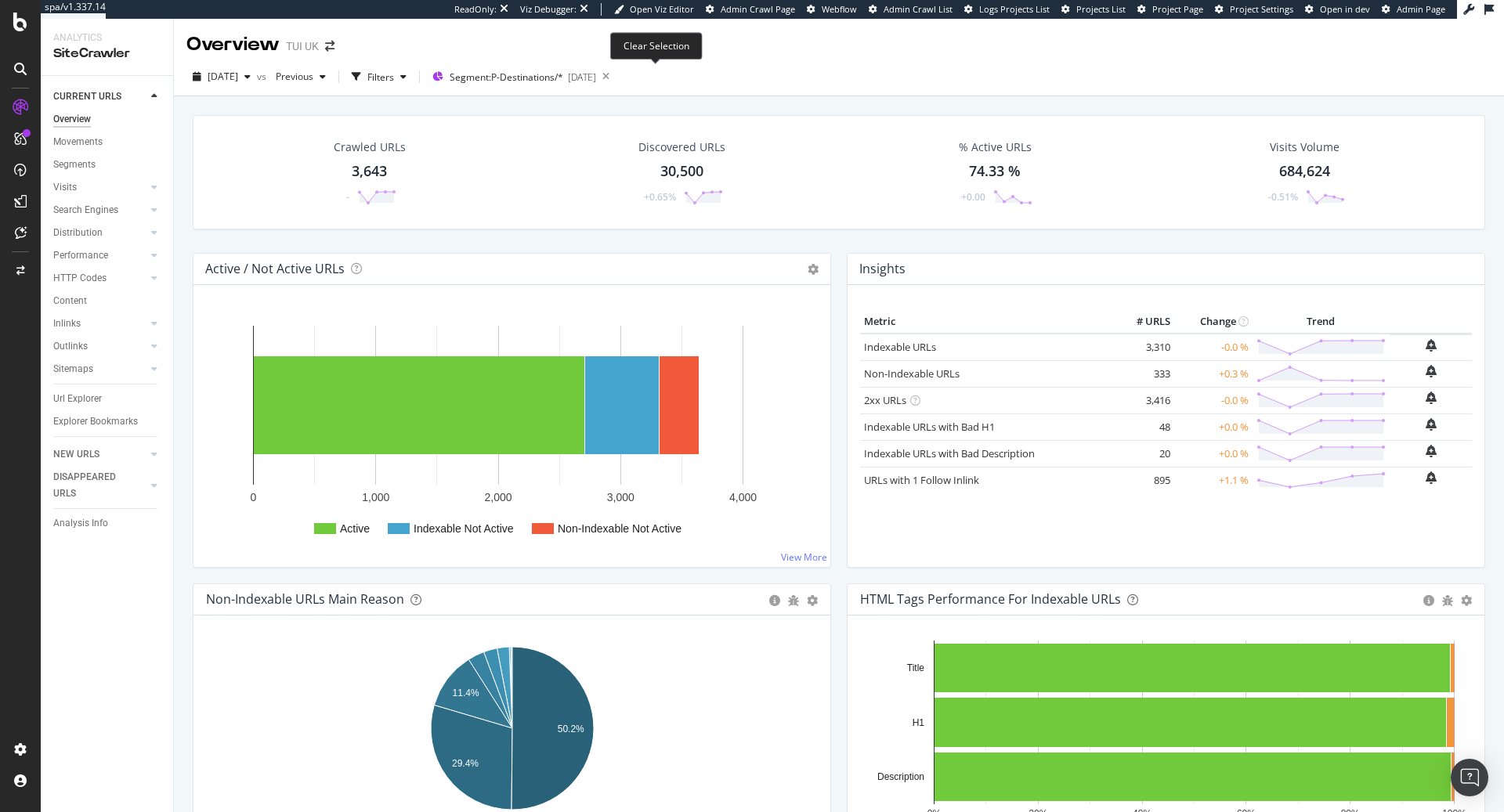
drag, startPoint x: 656, startPoint y: 75, endPoint x: 663, endPoint y: 80, distance: 8.6
click at [616, 74] on icon at bounding box center [605, 77] width 20 height 22
